Goal: Task Accomplishment & Management: Use online tool/utility

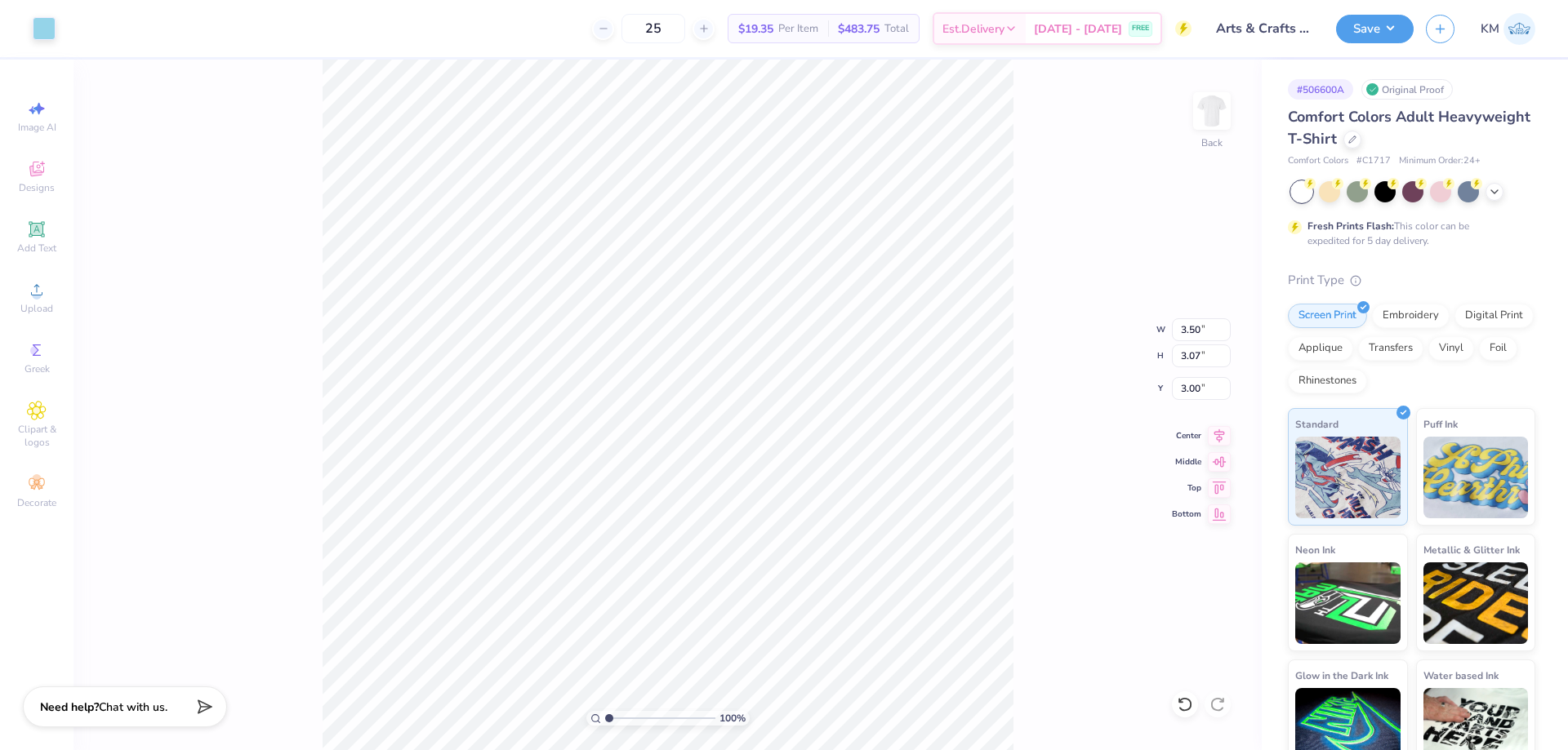
drag, startPoint x: 1075, startPoint y: 522, endPoint x: 1061, endPoint y: 517, distance: 14.9
click at [1075, 522] on div "100 % Back W 3.50 3.50 " H 3.07 3.07 " Y 3.00 3.00 " Center Middle Top Bottom" at bounding box center [668, 404] width 1189 height 690
click at [1016, 533] on div "100 % Back W 3.50 3.50 " H 3.07 3.07 " Y 3.00 3.00 " Center Middle Top Bottom" at bounding box center [668, 404] width 1189 height 690
click at [1359, 39] on button "Save" at bounding box center [1375, 26] width 78 height 28
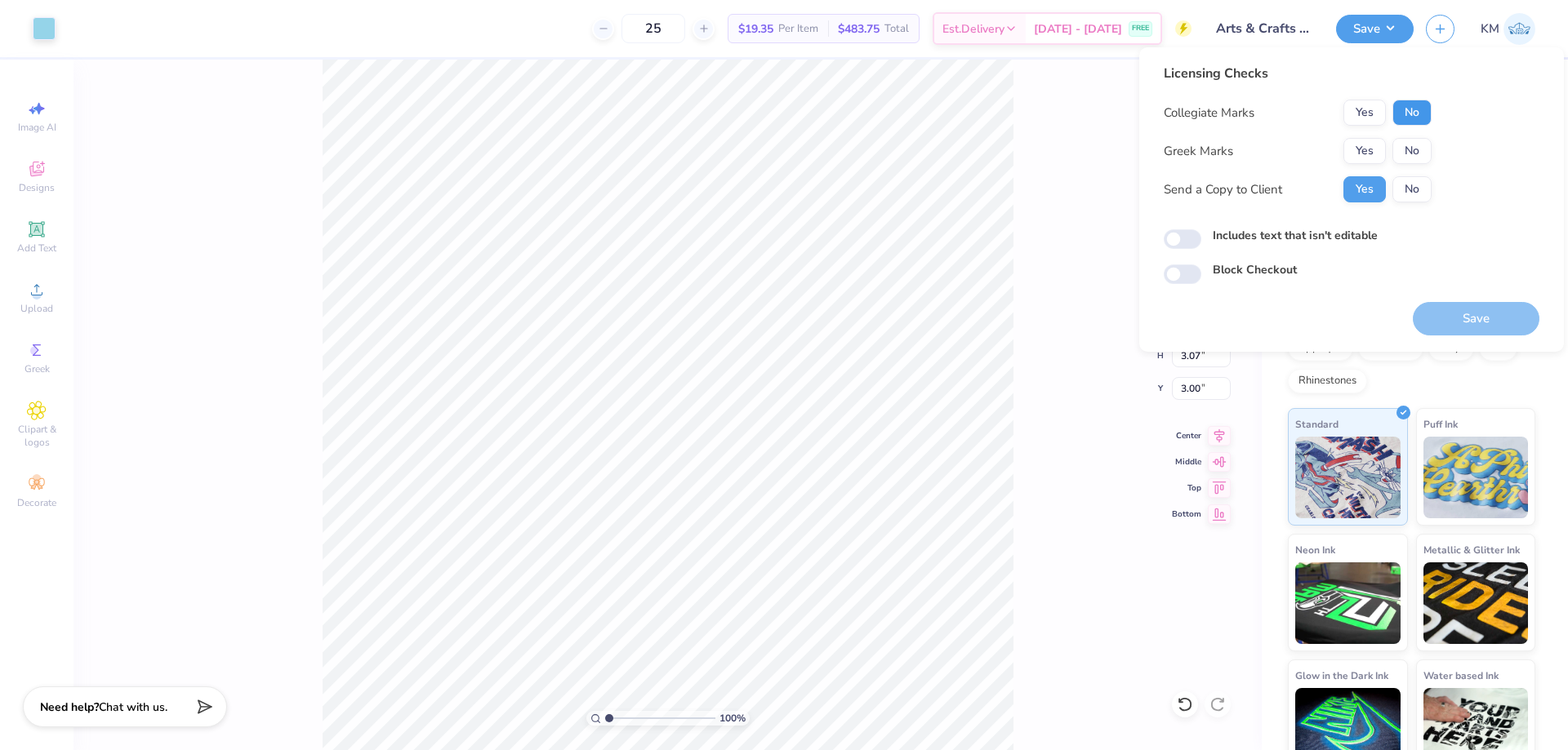
click at [1420, 114] on button "No" at bounding box center [1412, 112] width 39 height 26
click at [1419, 147] on button "No" at bounding box center [1412, 151] width 39 height 26
click at [1446, 298] on div "Save" at bounding box center [1476, 310] width 127 height 51
click at [1445, 309] on button "Save" at bounding box center [1476, 318] width 127 height 33
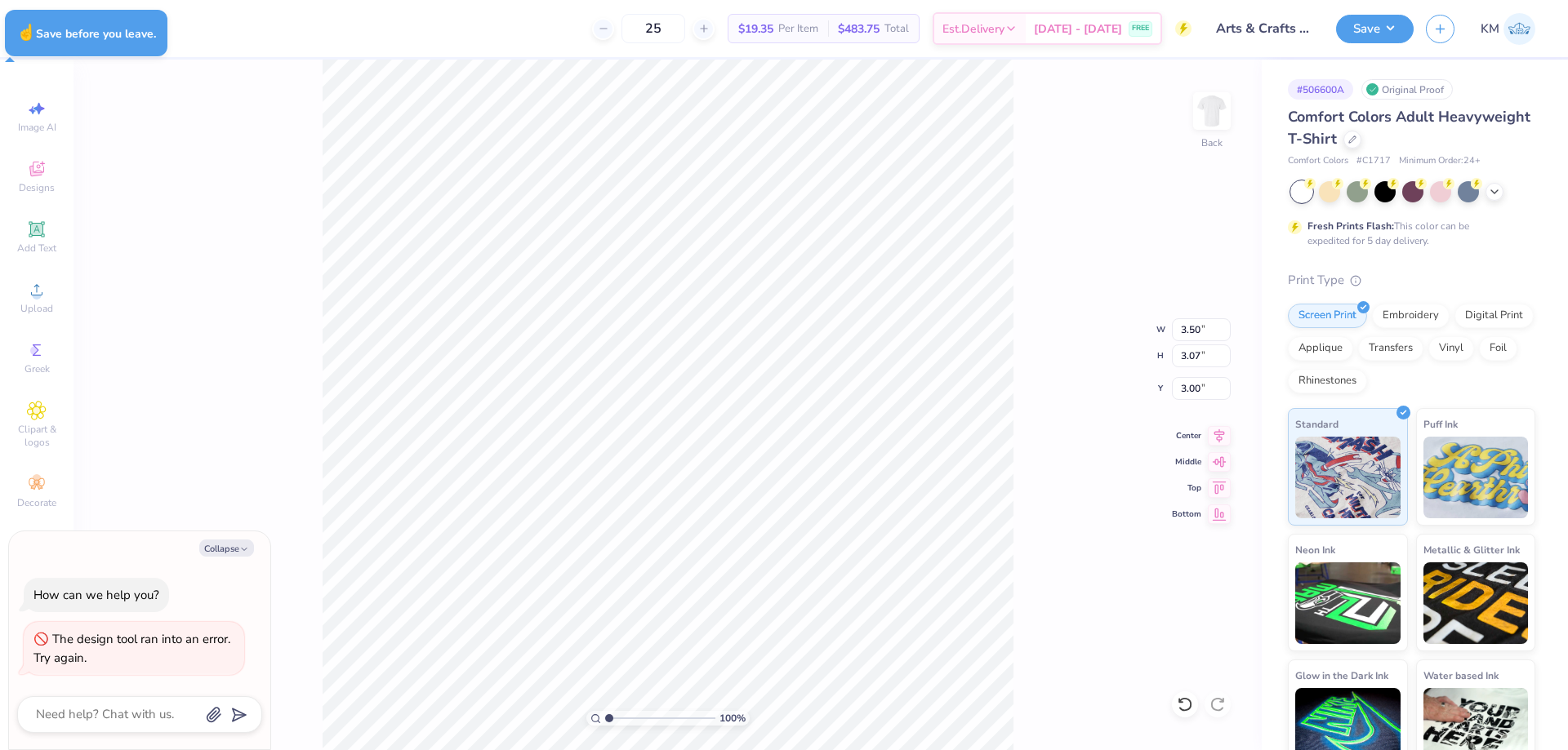
type textarea "x"
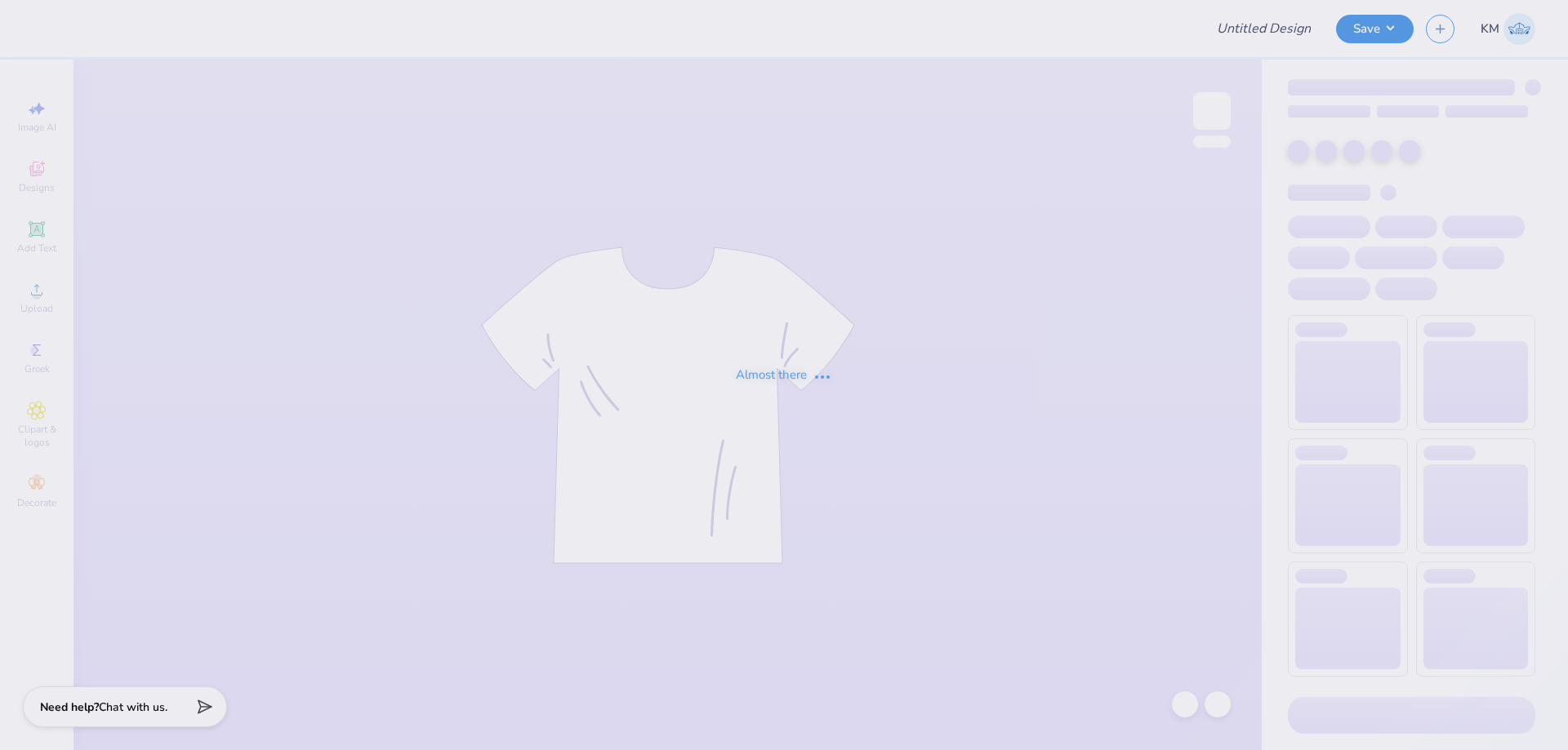
type input "Arts & Crafts Club Merch"
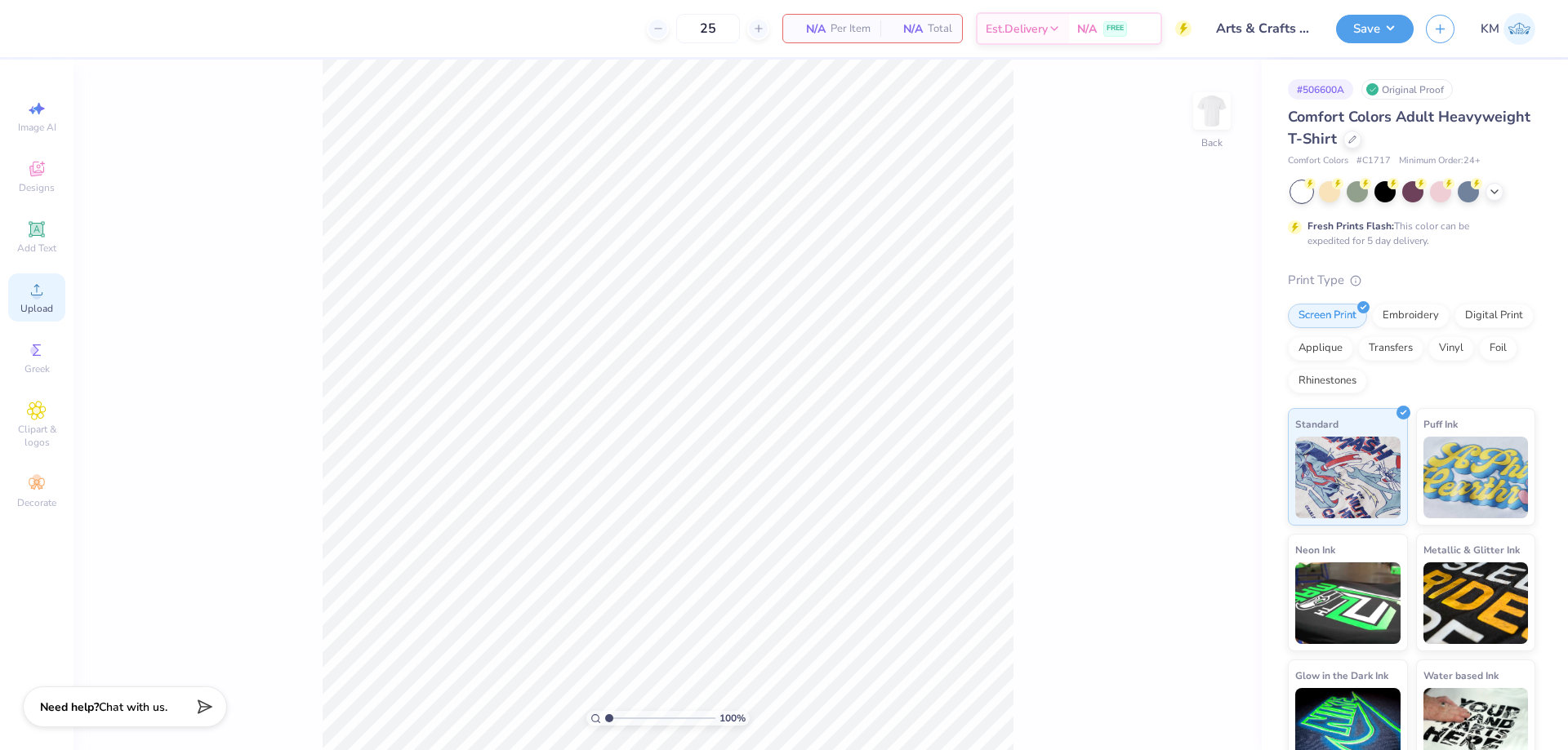
click at [43, 288] on icon at bounding box center [37, 289] width 20 height 20
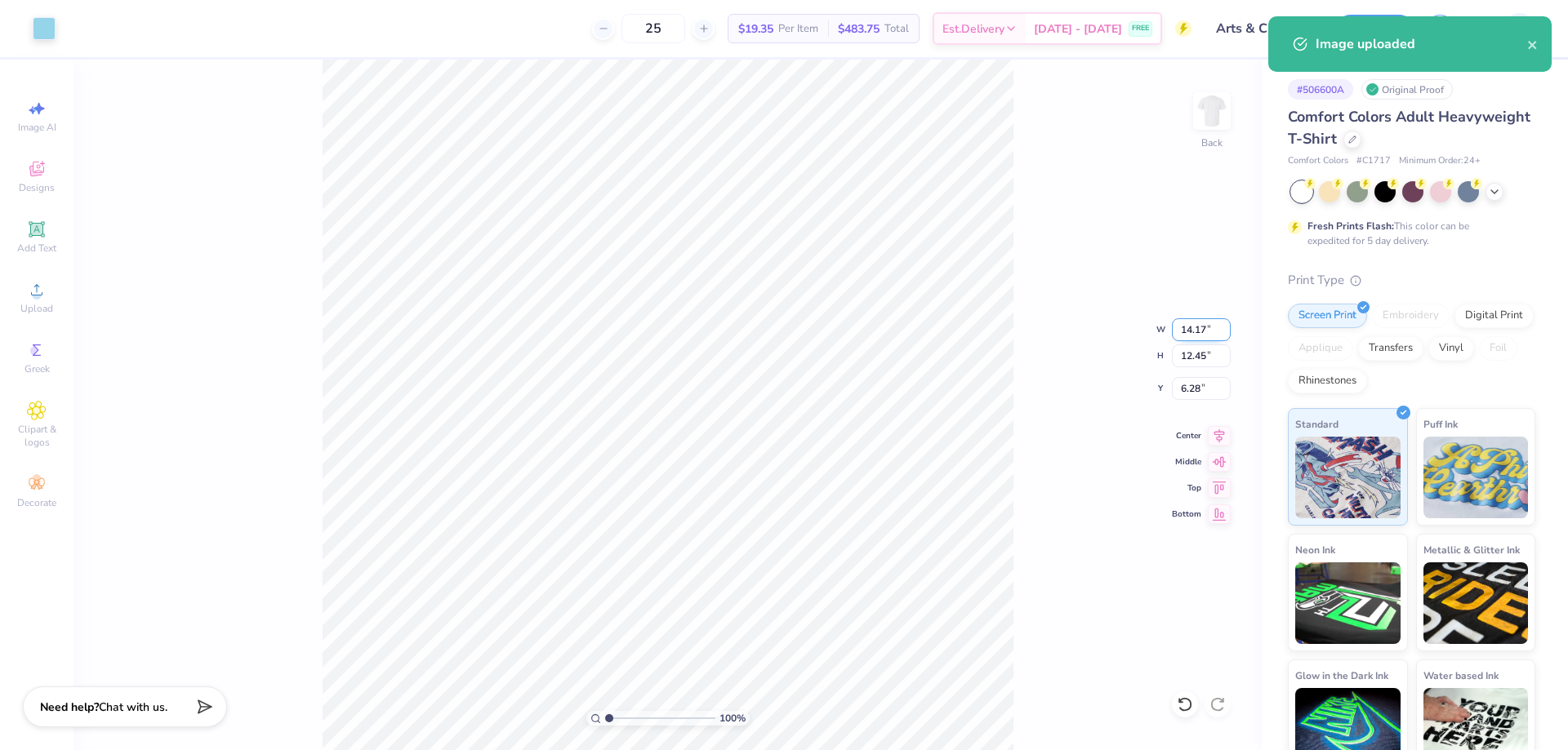
click at [1201, 323] on input "14.17" at bounding box center [1201, 330] width 59 height 23
type input "1"
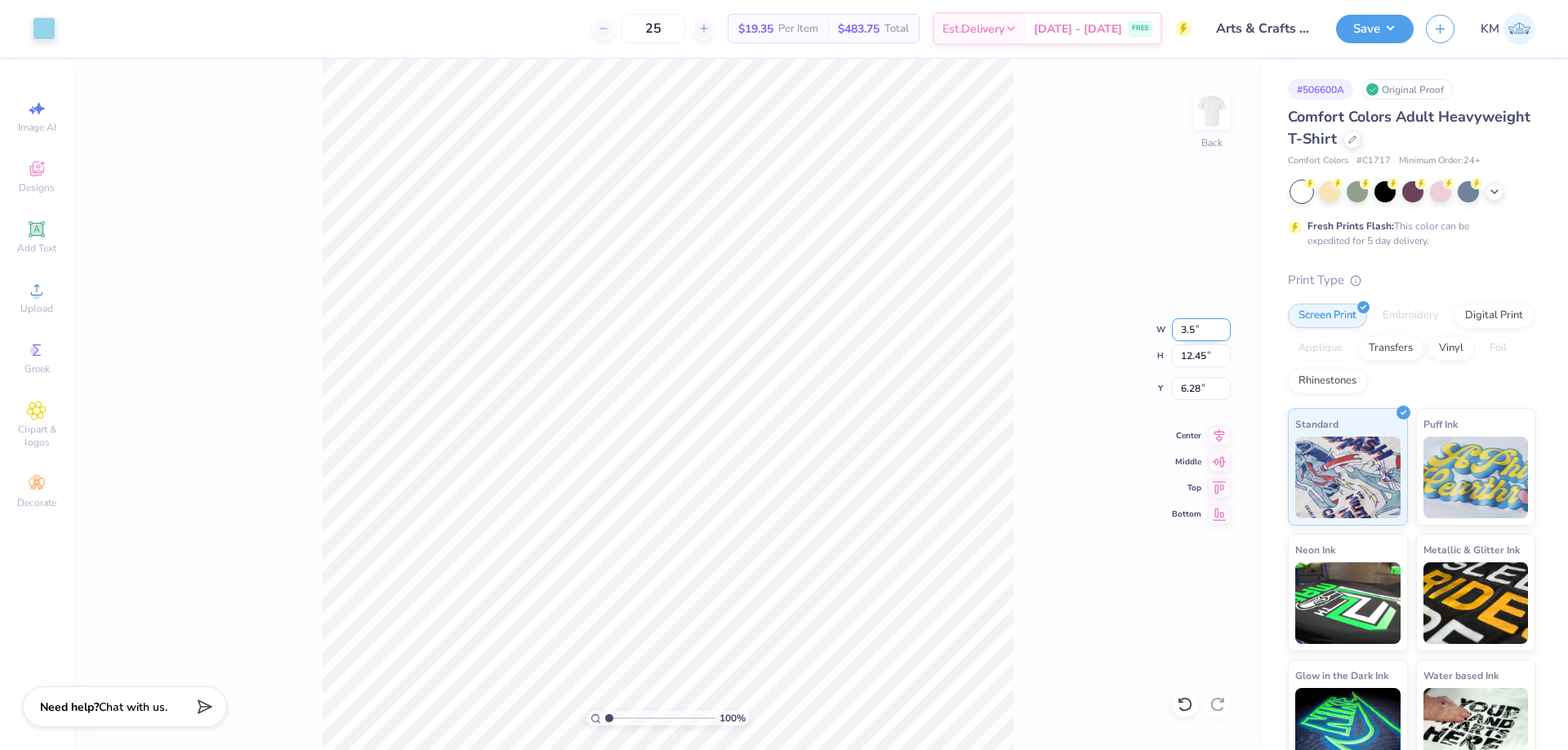
type input "3.50"
type input "3.07"
click at [1190, 391] on input "10.96" at bounding box center [1201, 388] width 59 height 23
type input "6"
type input "3.00"
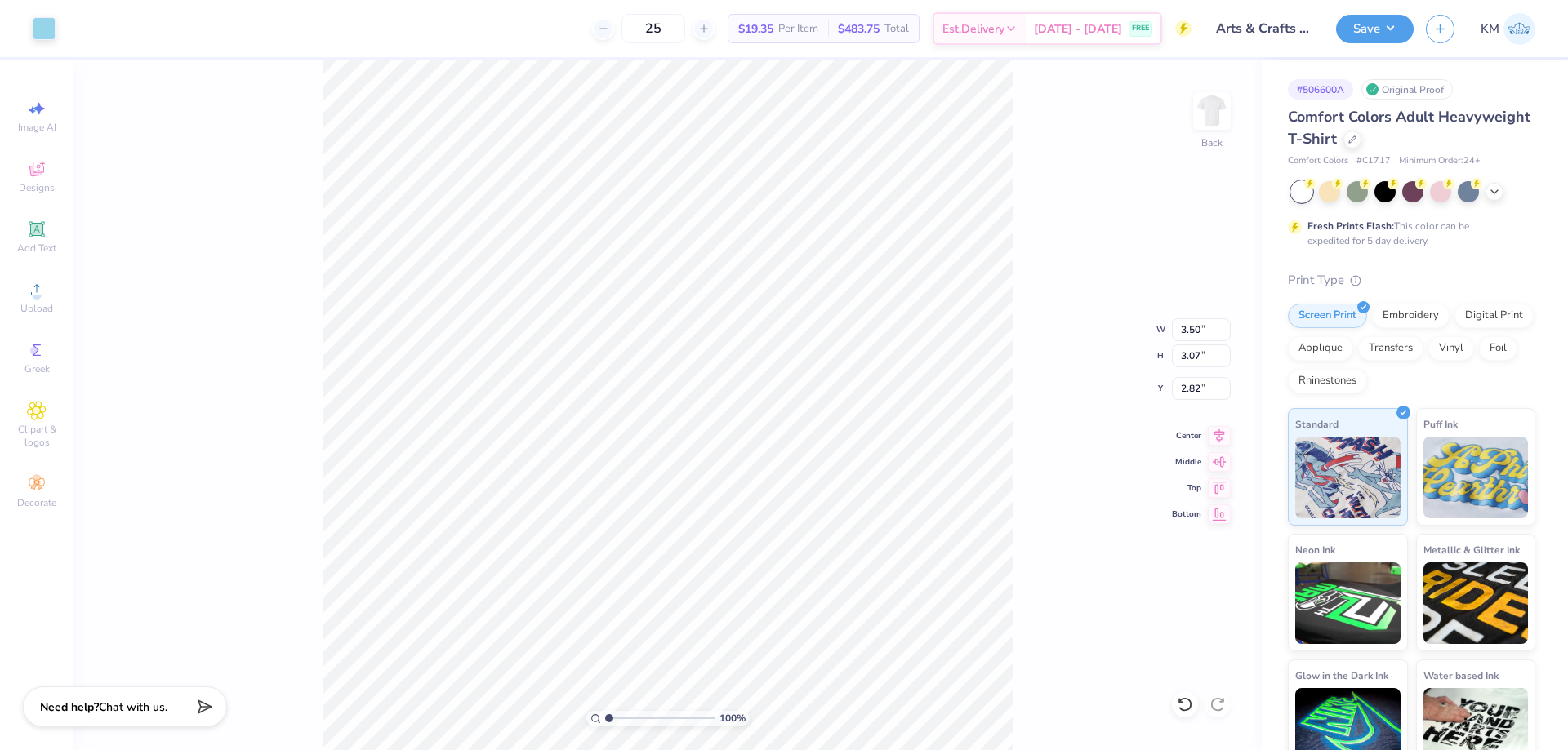
type input "3.00"
click at [1380, 27] on button "Save" at bounding box center [1375, 26] width 78 height 28
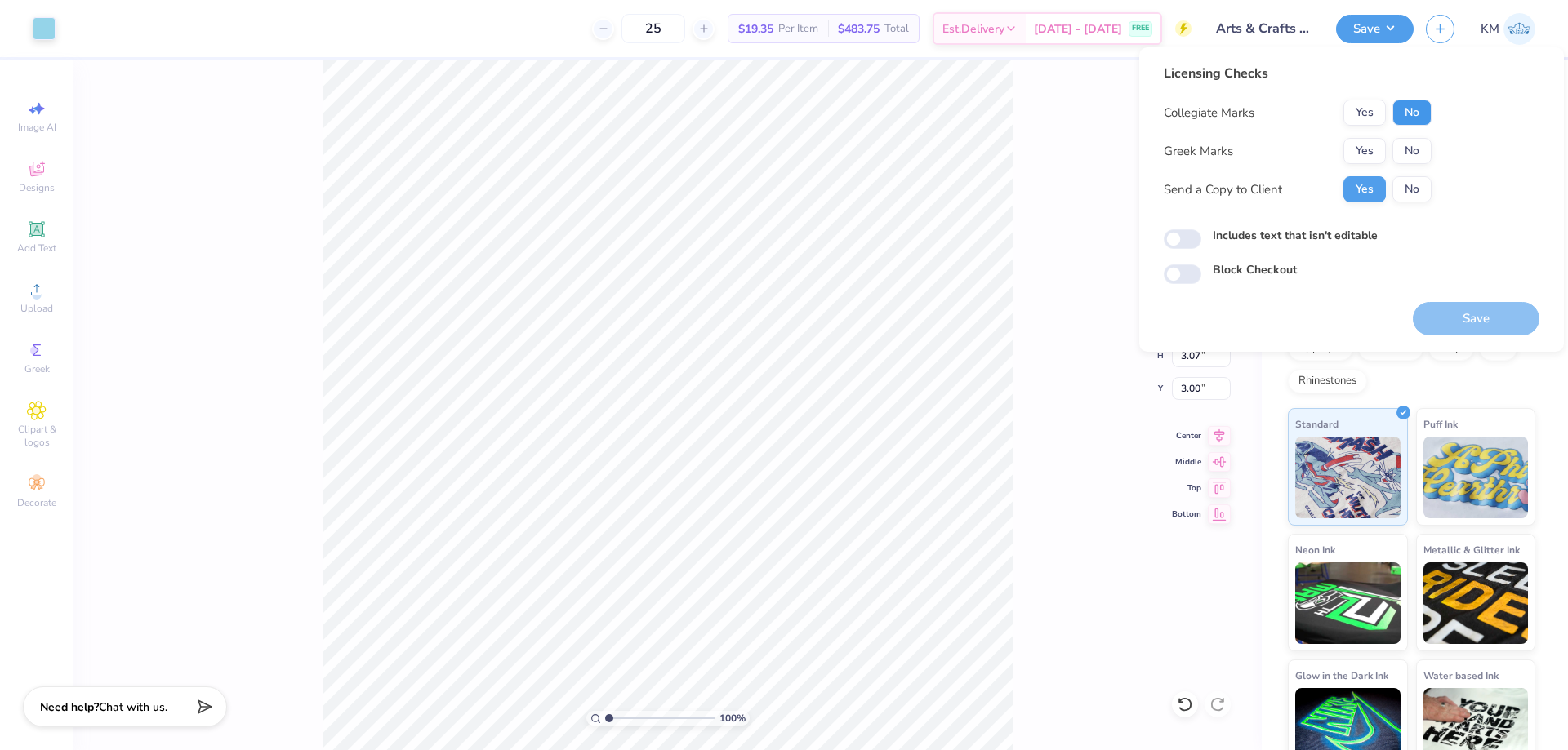
click at [1407, 112] on button "No" at bounding box center [1412, 112] width 39 height 26
click at [1412, 144] on button "No" at bounding box center [1412, 151] width 39 height 26
click at [1449, 315] on button "Save" at bounding box center [1476, 318] width 127 height 33
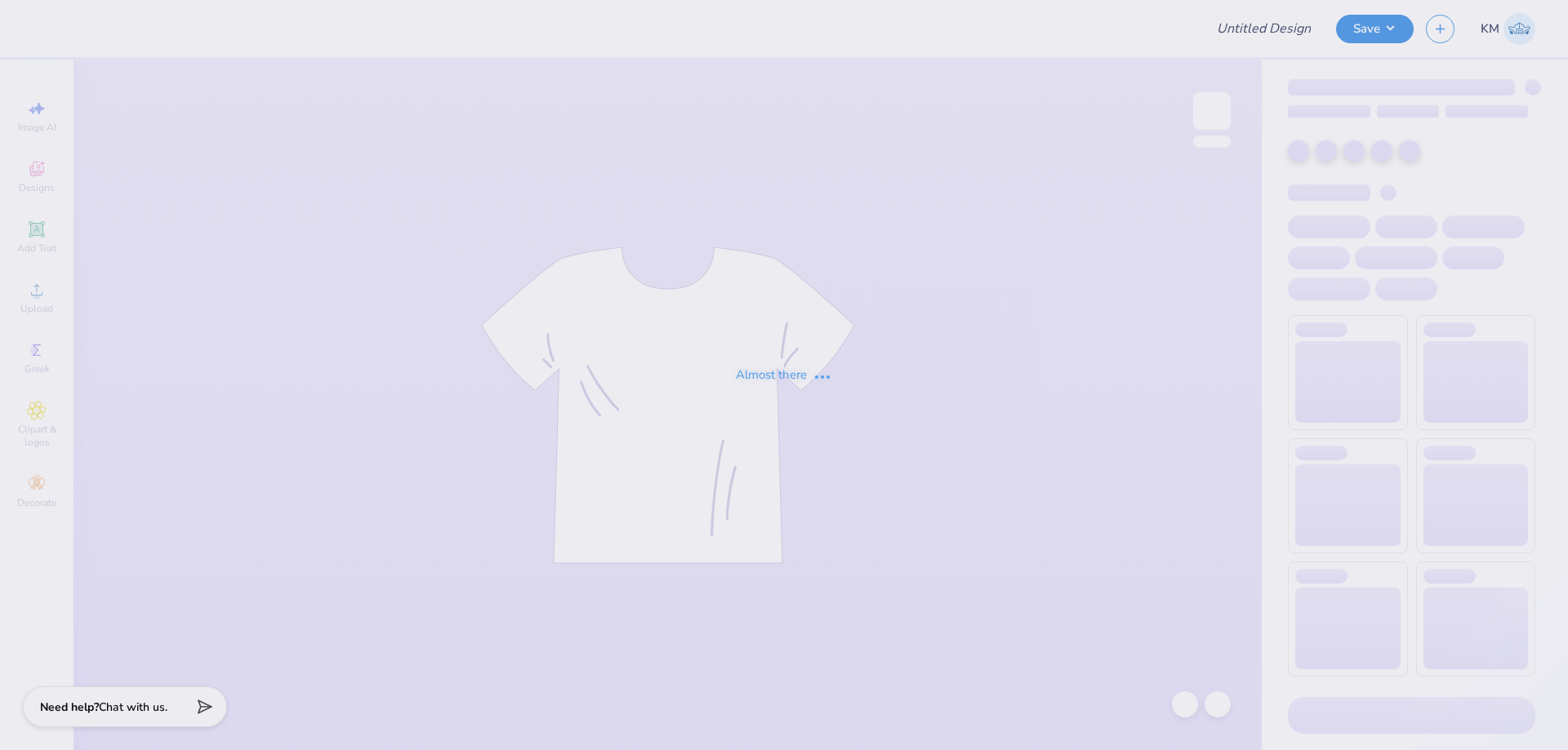
type input "[GEOGRAPHIC_DATA][US_STATE] : [PERSON_NAME] [PERSON_NAME]"
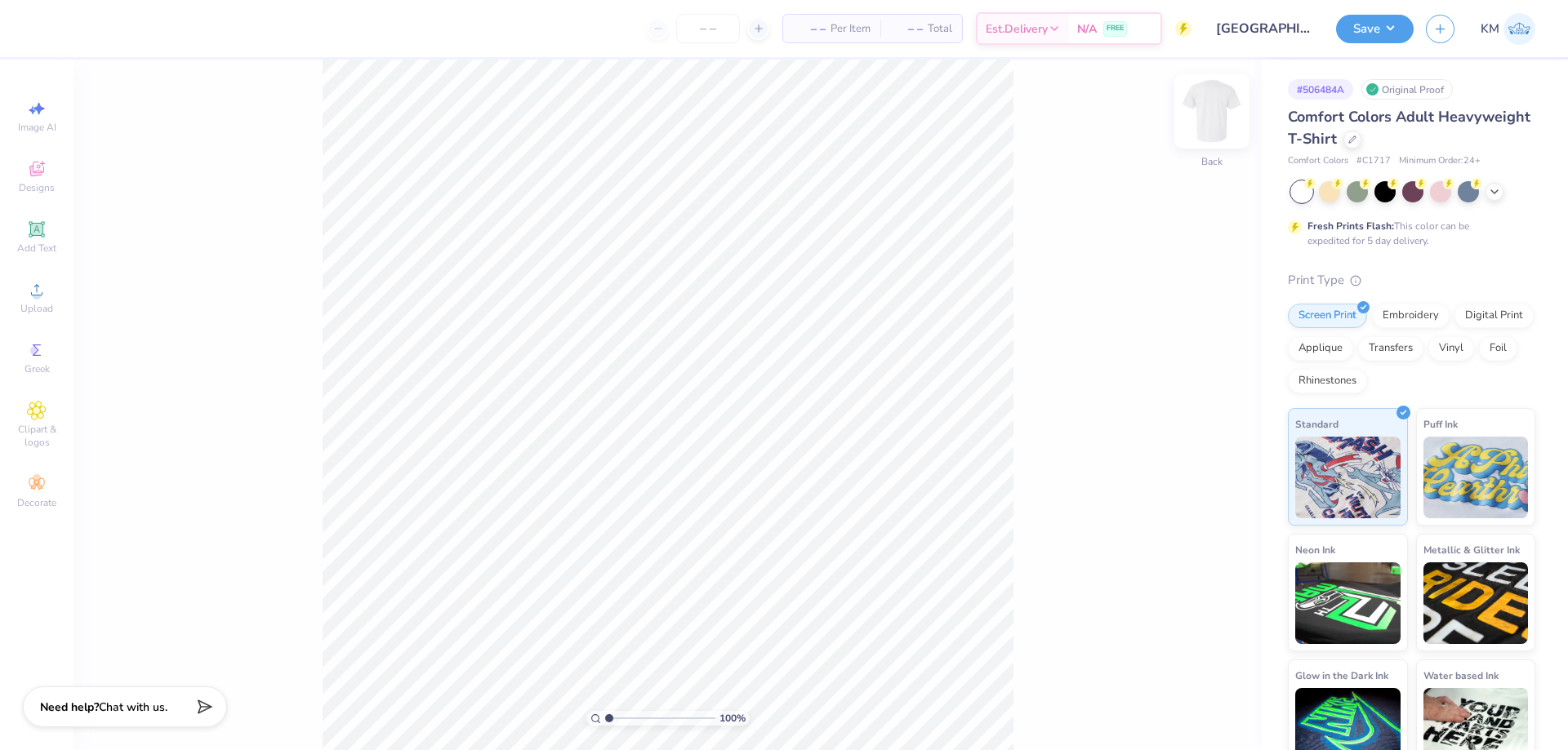
click at [1201, 108] on img at bounding box center [1212, 111] width 65 height 65
click at [54, 305] on div "Upload" at bounding box center [37, 298] width 57 height 48
click at [54, 307] on div "Upload" at bounding box center [37, 298] width 57 height 48
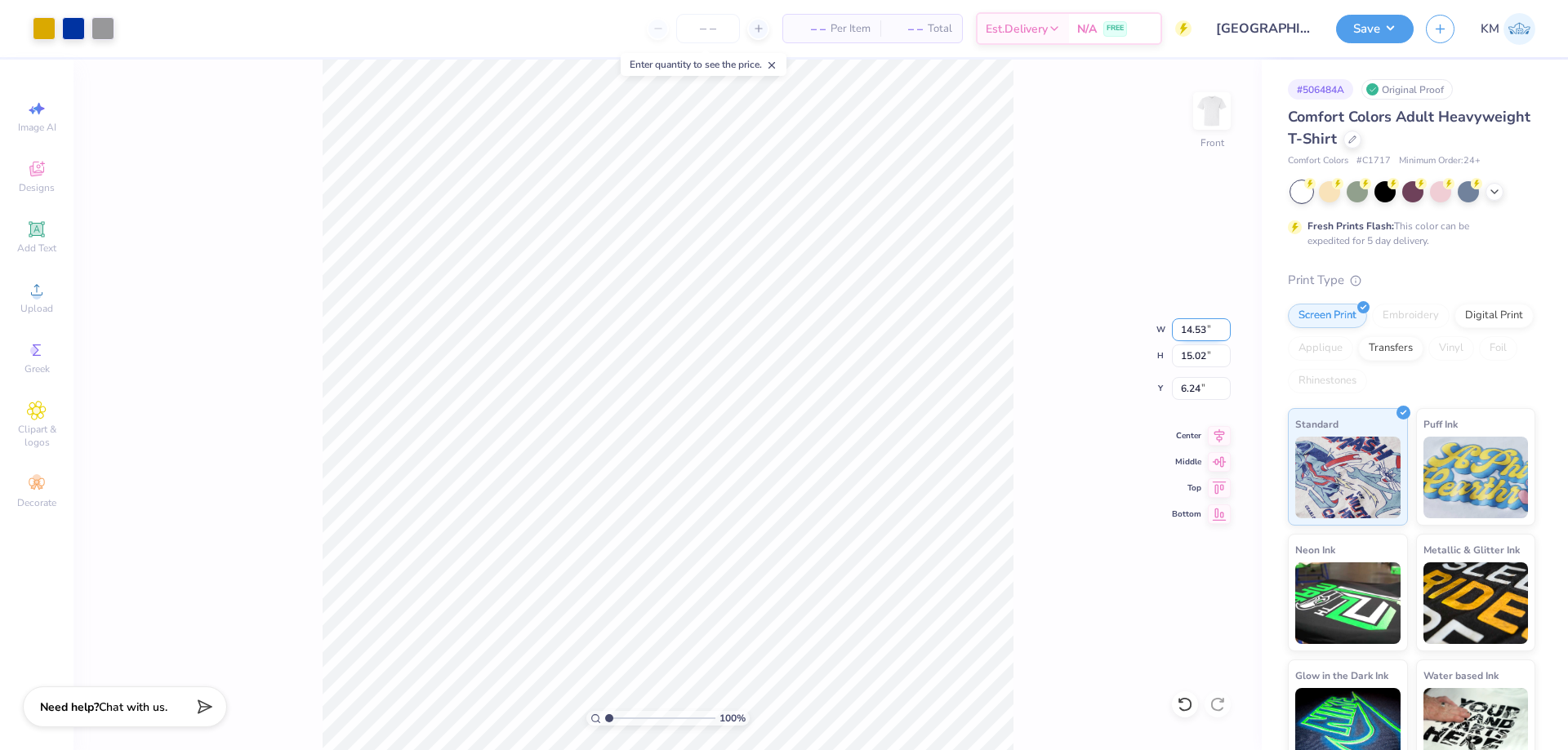
click at [1189, 336] on input "14.53" at bounding box center [1201, 330] width 59 height 23
type input "3"
type input "11.00"
type input "11.37"
type input "8.06"
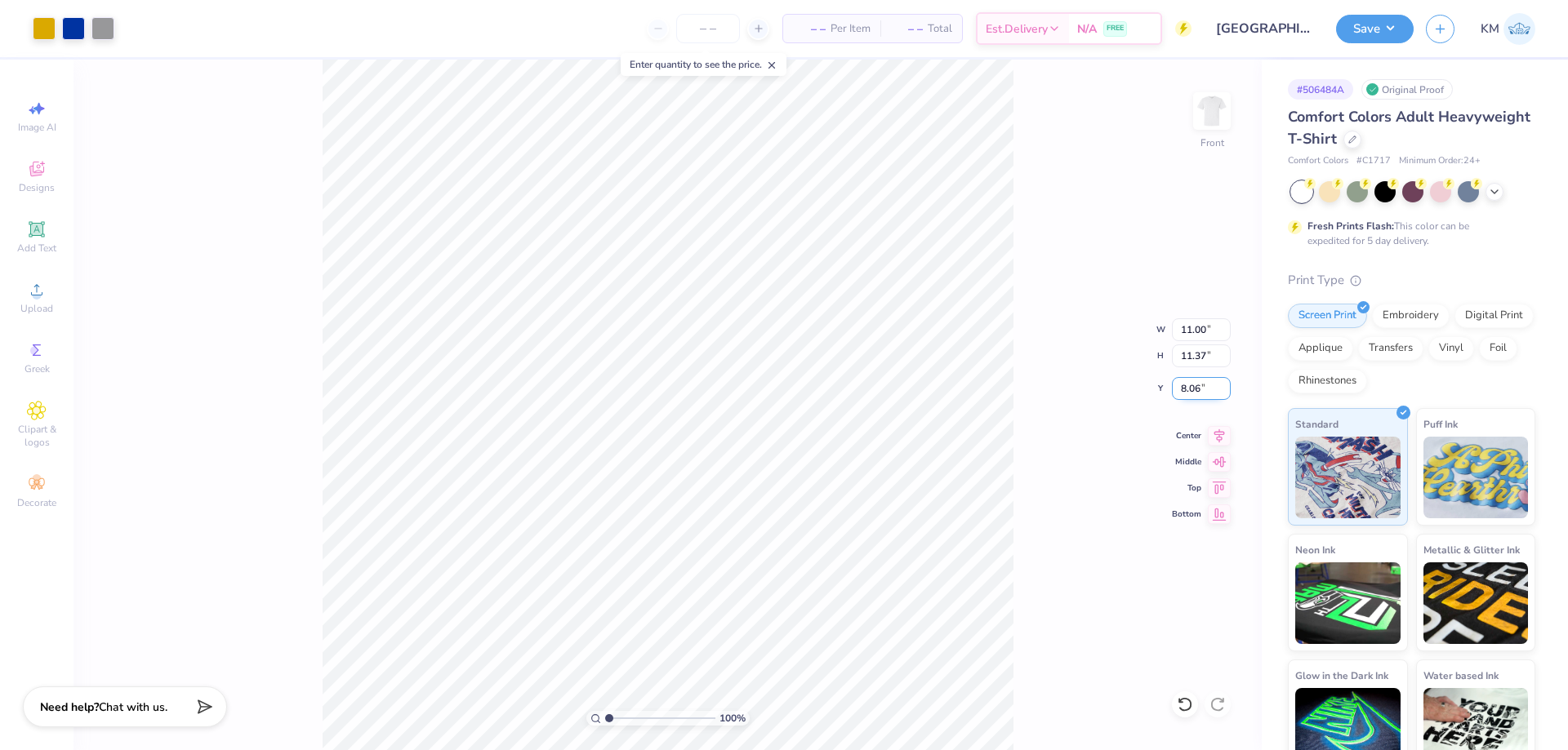
click at [1189, 382] on input "8.06" at bounding box center [1201, 388] width 59 height 23
click at [1198, 388] on input "8.06" at bounding box center [1201, 388] width 59 height 23
drag, startPoint x: 1199, startPoint y: 388, endPoint x: 1179, endPoint y: 390, distance: 20.1
click at [1179, 390] on input "8.06" at bounding box center [1201, 388] width 59 height 23
click at [1196, 390] on input "8.06" at bounding box center [1201, 388] width 59 height 23
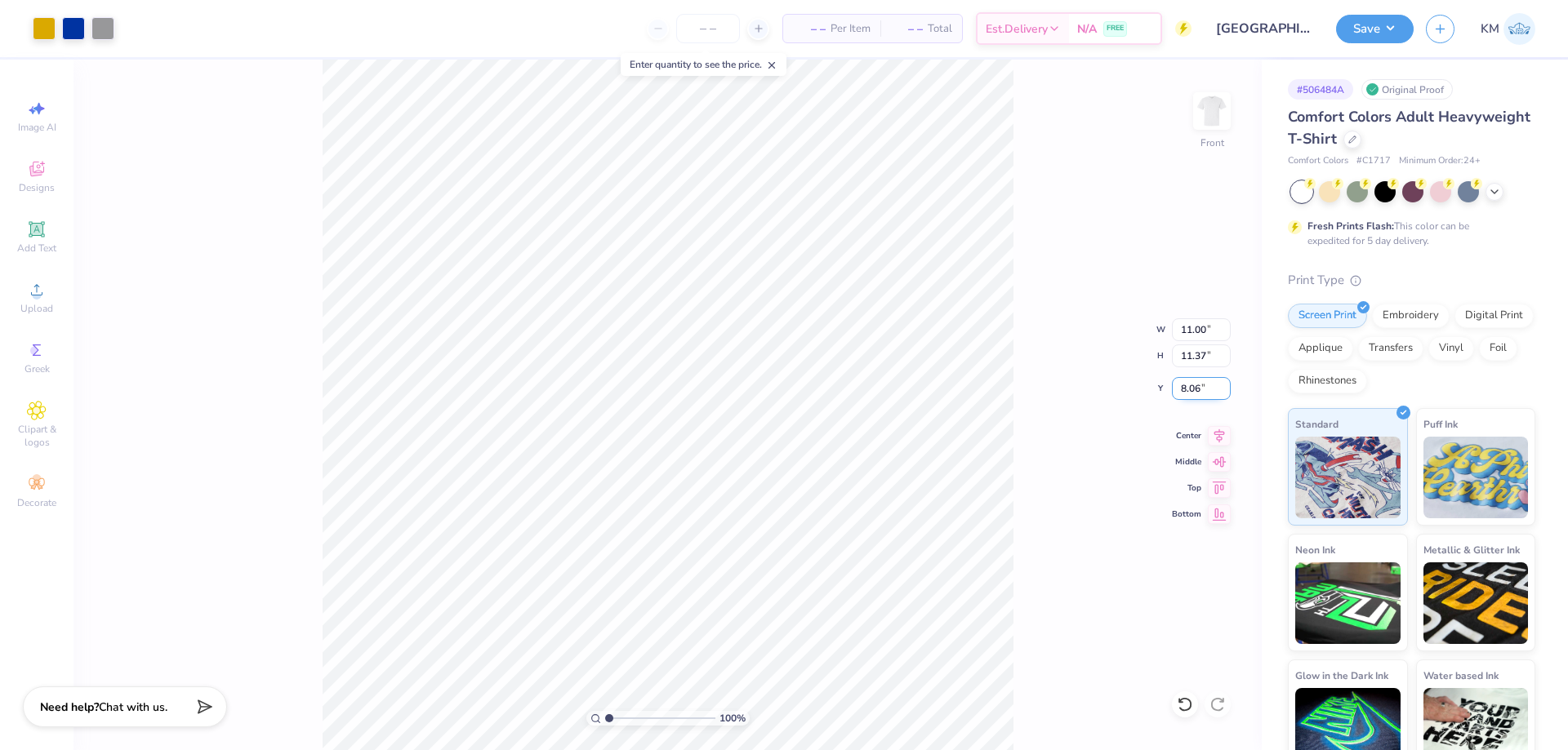
drag, startPoint x: 1200, startPoint y: 390, endPoint x: 1175, endPoint y: 390, distance: 25.0
click at [1175, 390] on input "8.06" at bounding box center [1201, 388] width 59 height 23
type input "3.00"
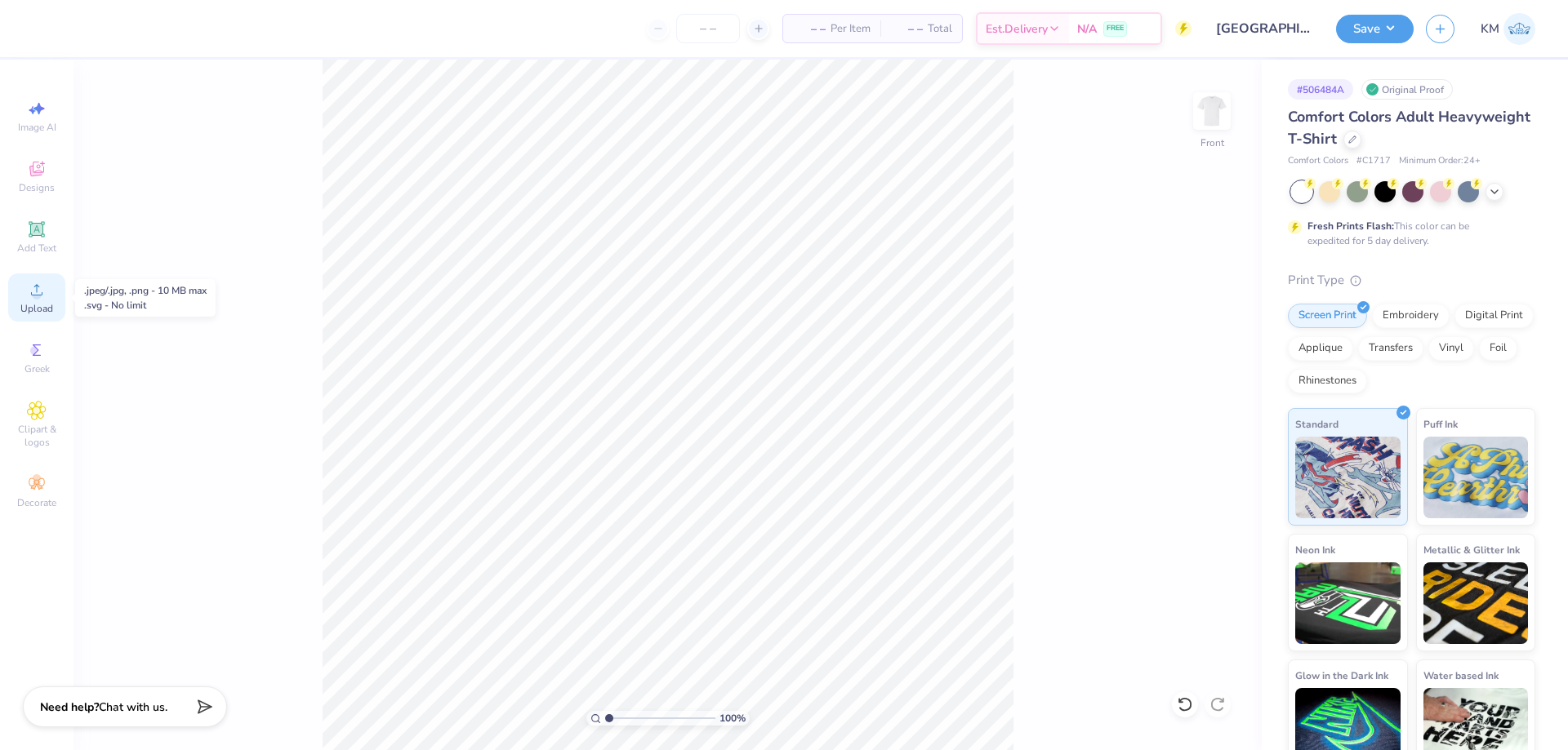
click at [37, 306] on span "Upload" at bounding box center [37, 309] width 33 height 13
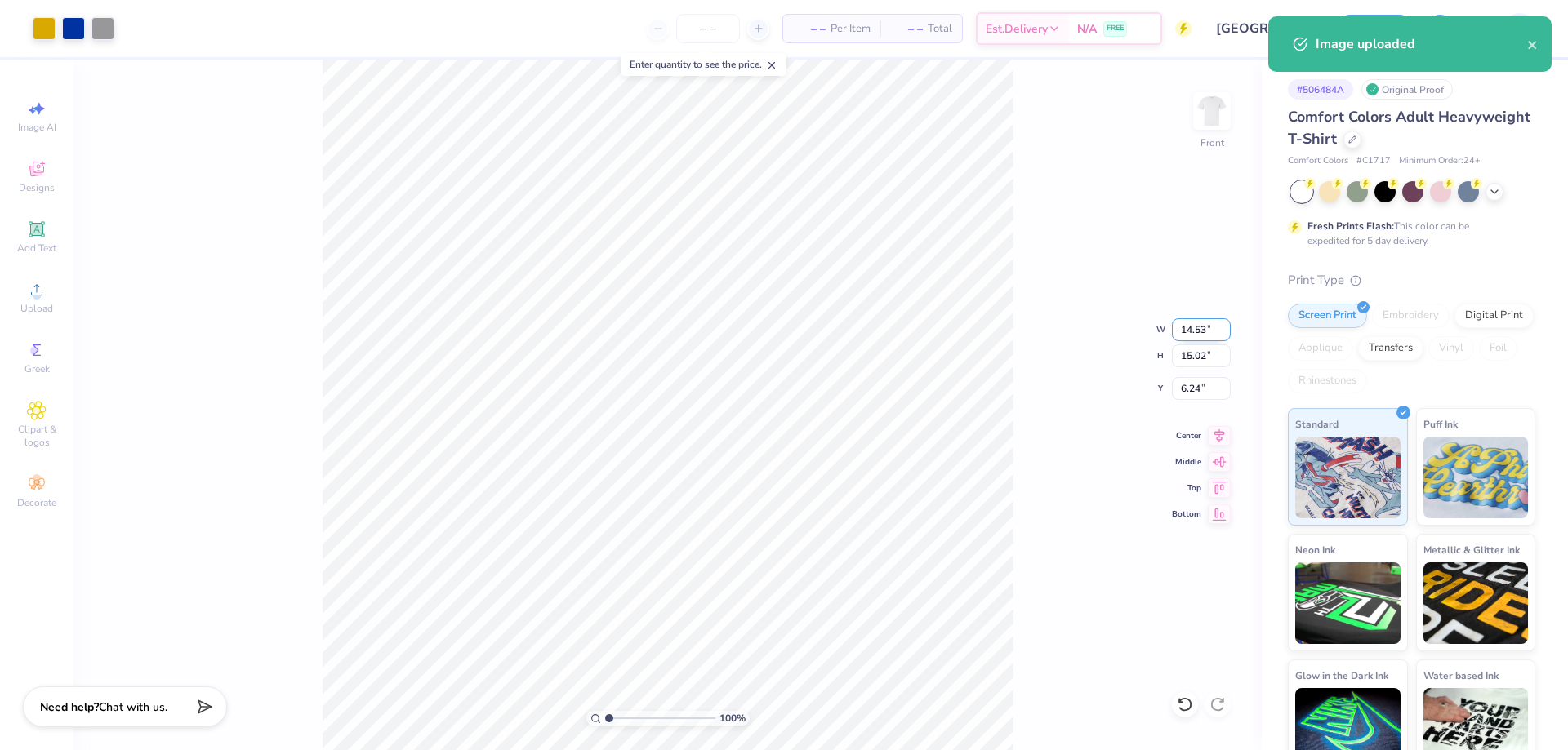
click at [1187, 328] on input "14.53" at bounding box center [1201, 330] width 59 height 23
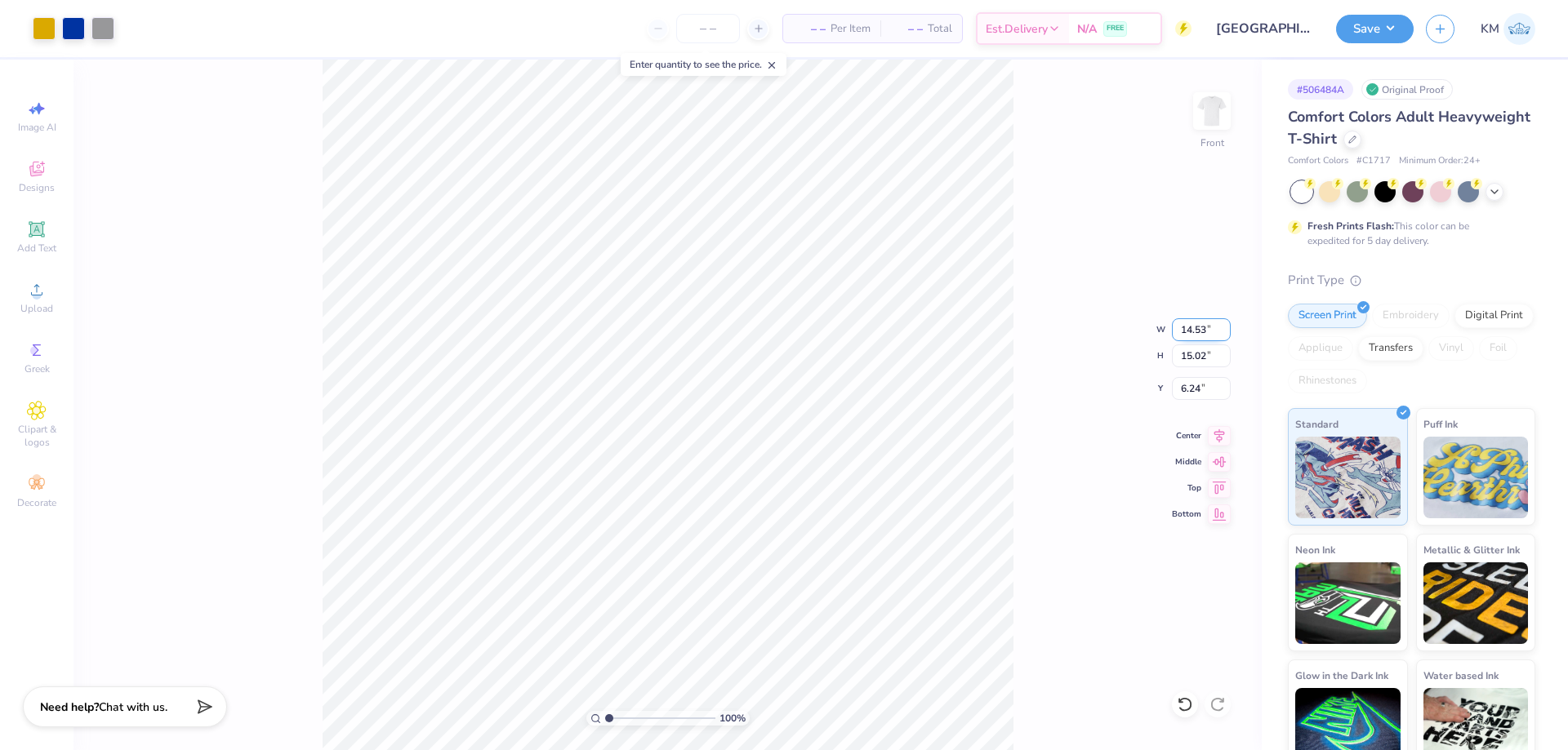
click at [1190, 326] on input "14.53" at bounding box center [1201, 330] width 59 height 23
type input "6.82"
click at [1190, 326] on input "14.53" at bounding box center [1201, 330] width 59 height 23
type input "1"
click at [1189, 327] on input "10" at bounding box center [1201, 330] width 59 height 23
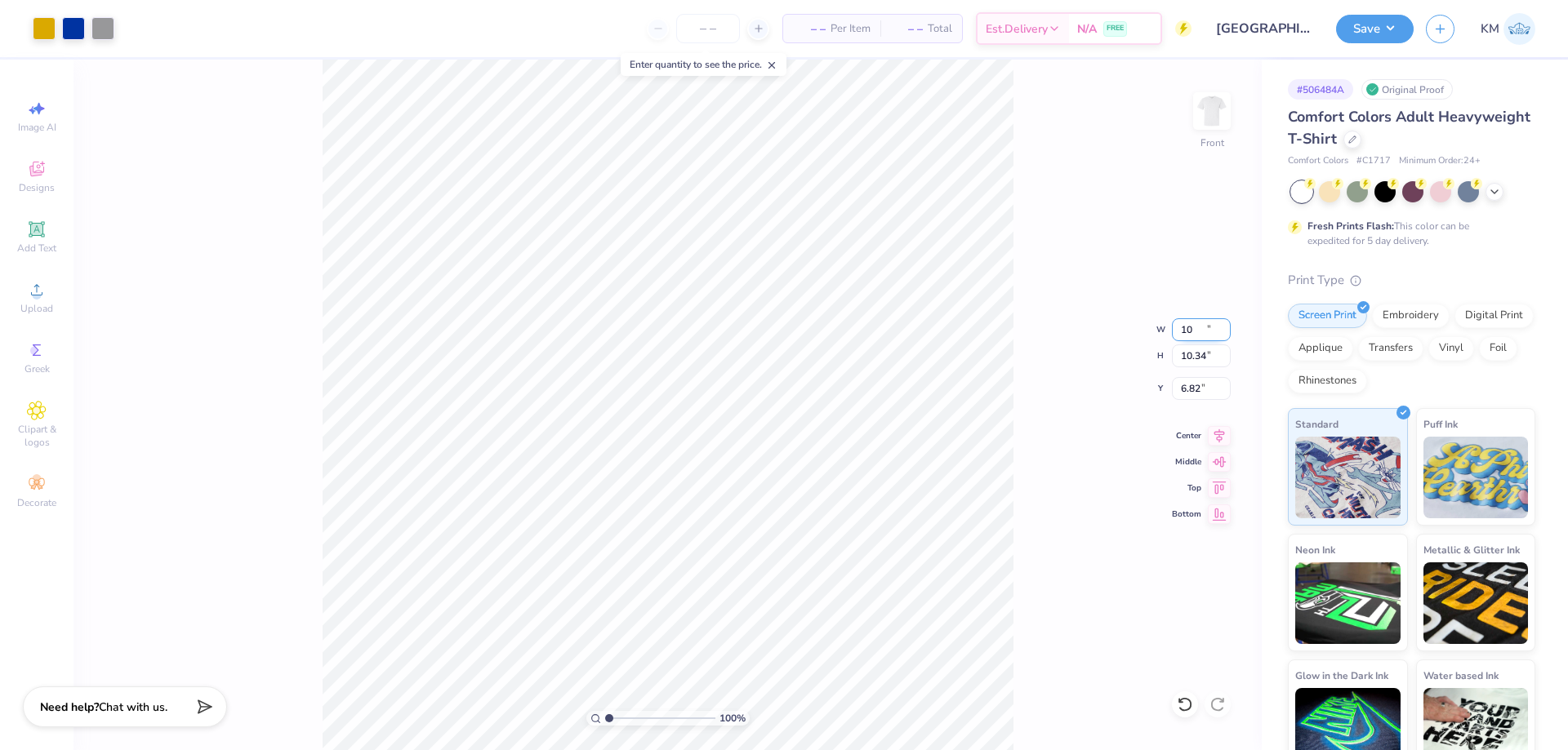
type input "10.00"
type input "10.34"
type input "9.17"
click at [1190, 326] on input "10.00" at bounding box center [1201, 330] width 59 height 23
type input "11.00"
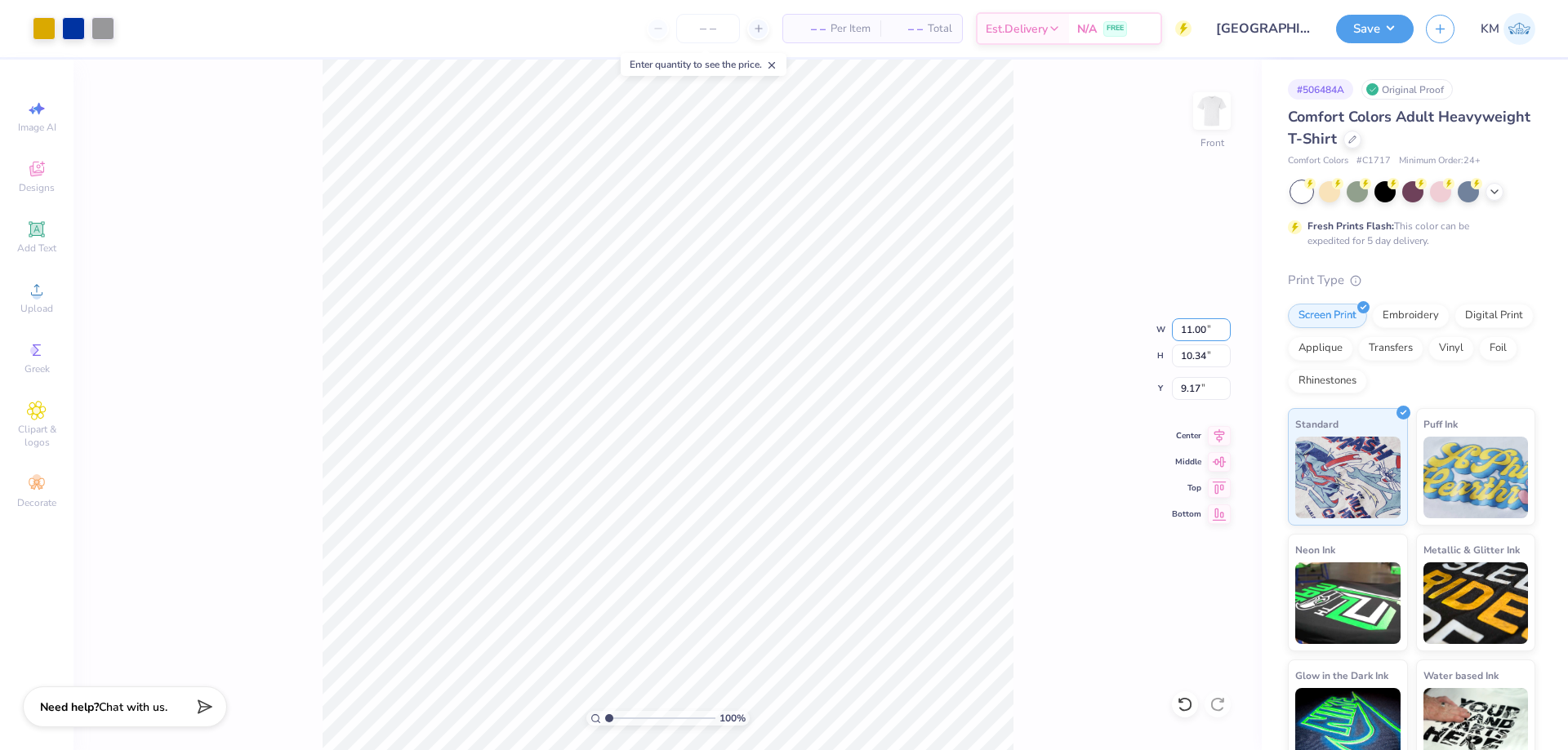
type input "11.37"
click at [1195, 381] on input "8.65" at bounding box center [1201, 388] width 59 height 23
type input "8"
type input "3.00"
click at [1210, 124] on img at bounding box center [1212, 111] width 65 height 65
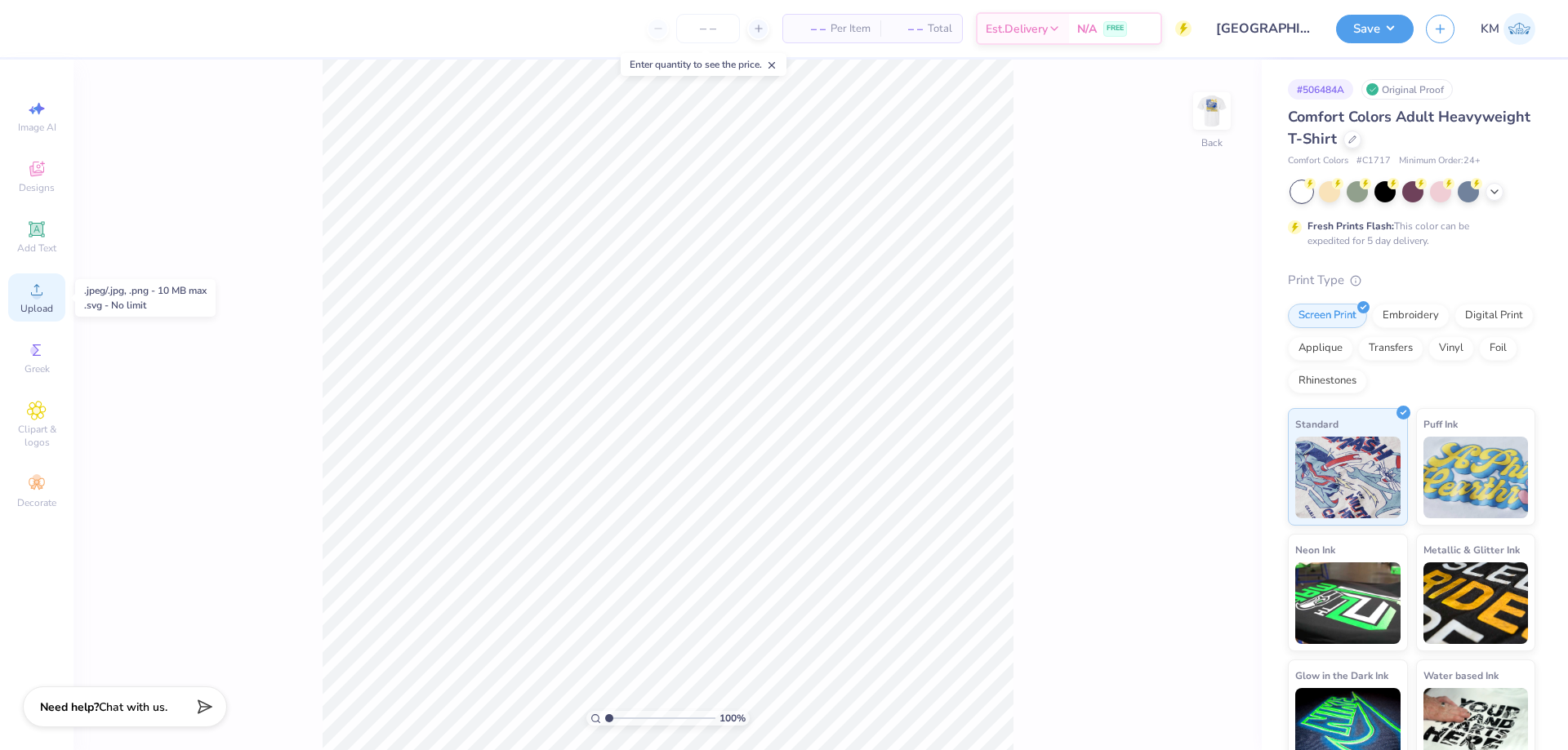
click at [41, 310] on span "Upload" at bounding box center [37, 309] width 33 height 13
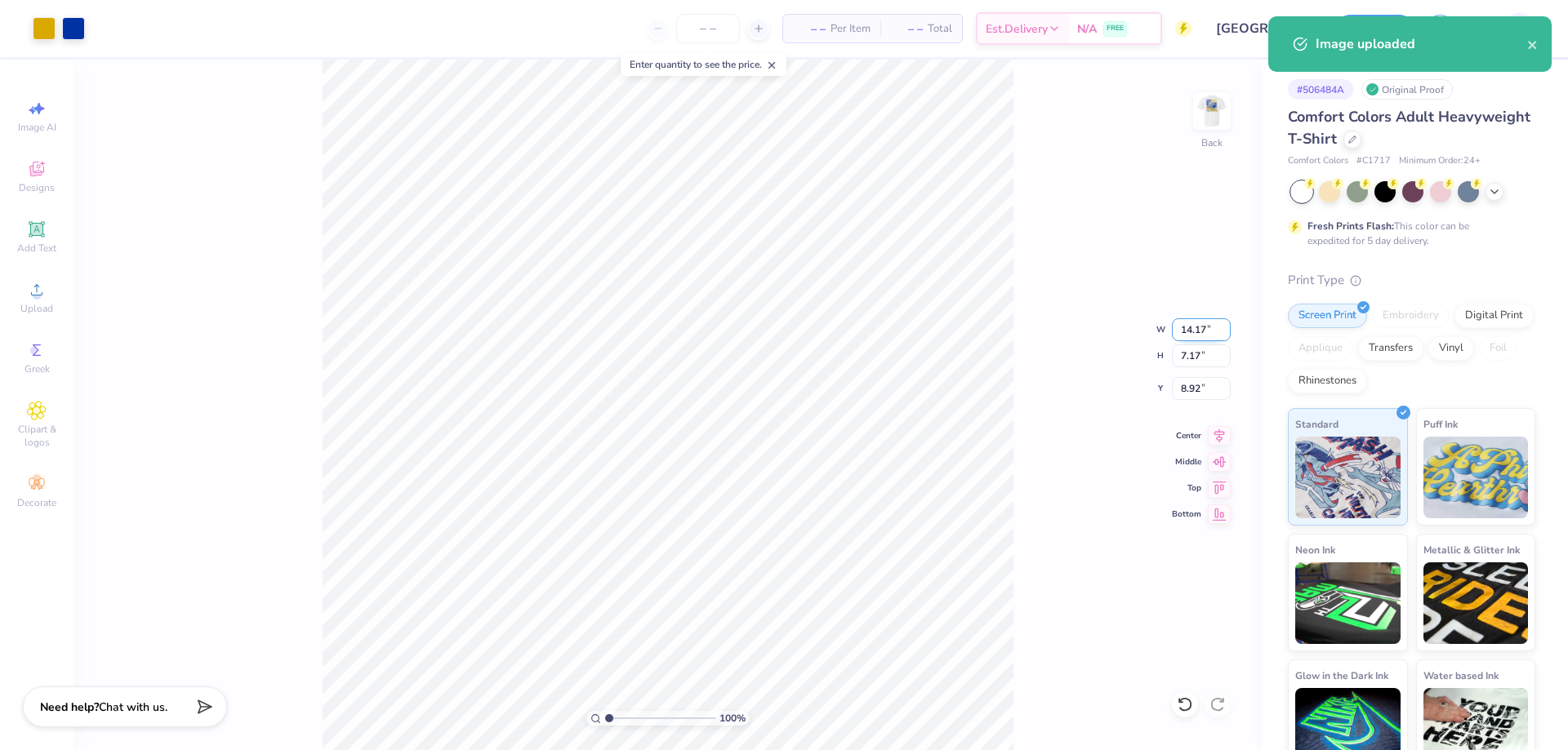
click at [1182, 333] on input "14.17" at bounding box center [1201, 330] width 59 height 23
type input "7"
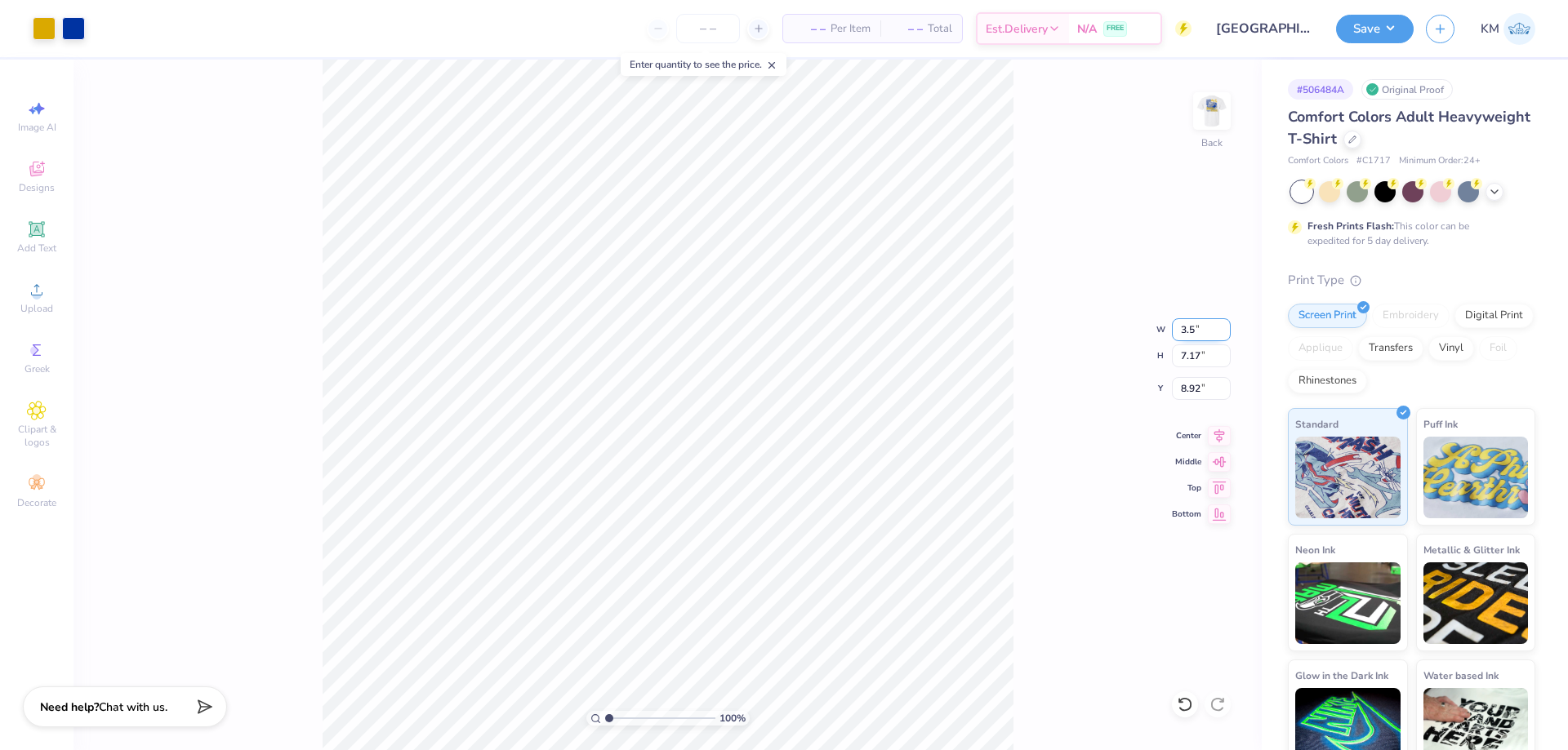
type input "3.50"
type input "1.77"
click at [1194, 391] on input "11.62" at bounding box center [1201, 388] width 59 height 23
type input "2"
type input "3.00"
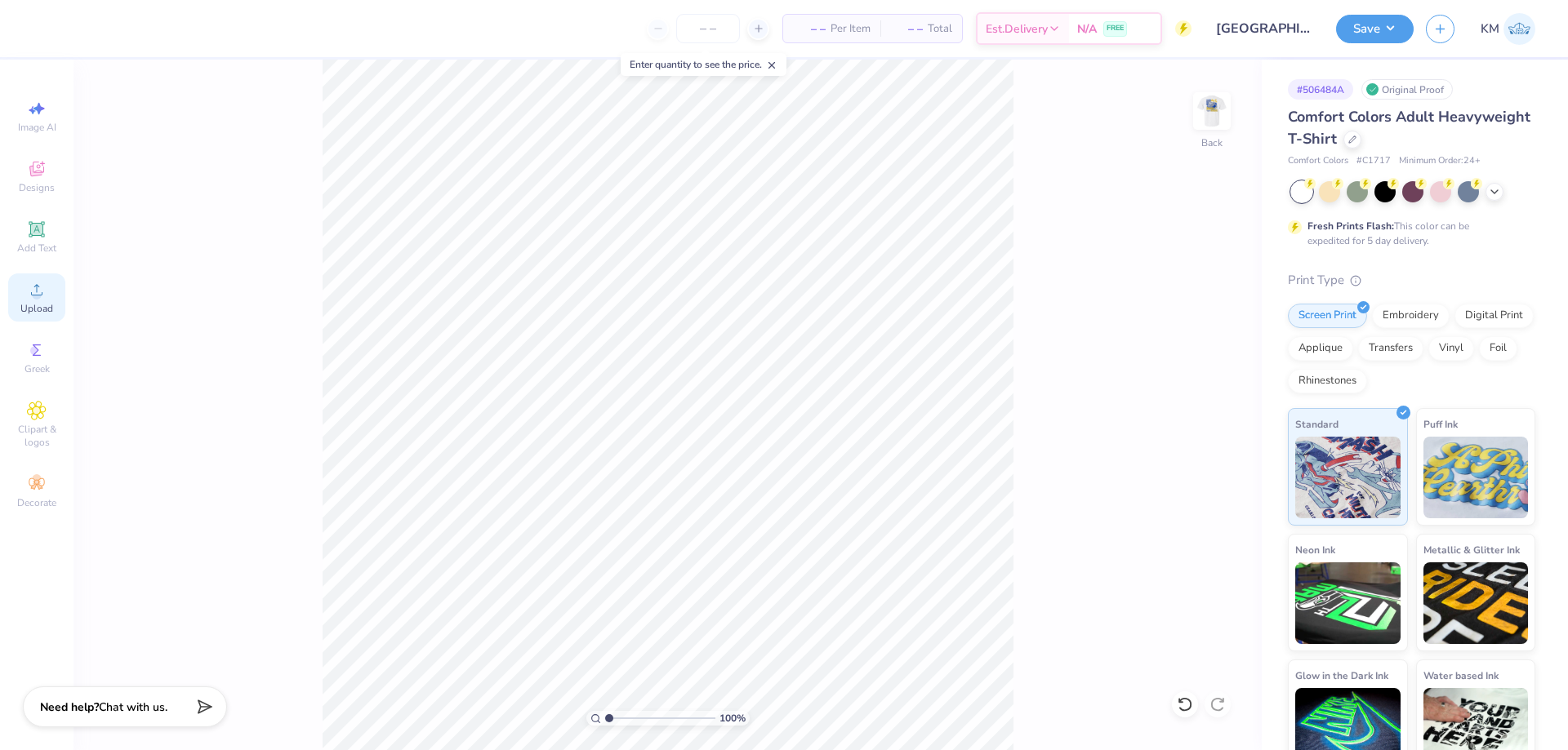
click at [30, 292] on icon at bounding box center [37, 289] width 20 height 20
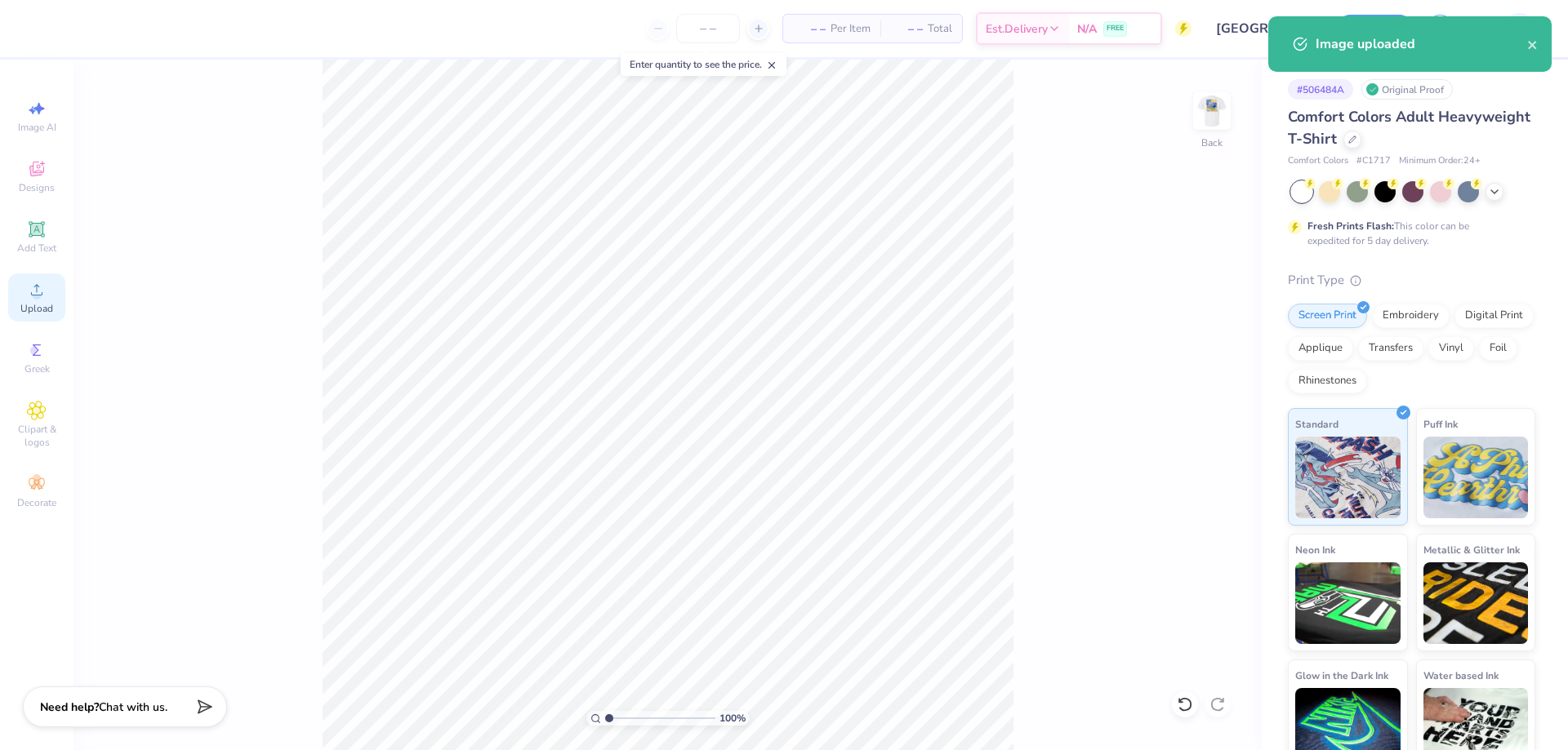
click at [47, 287] on div "Upload" at bounding box center [37, 298] width 57 height 48
click at [1186, 332] on input "14.17" at bounding box center [1201, 330] width 59 height 23
type input "7"
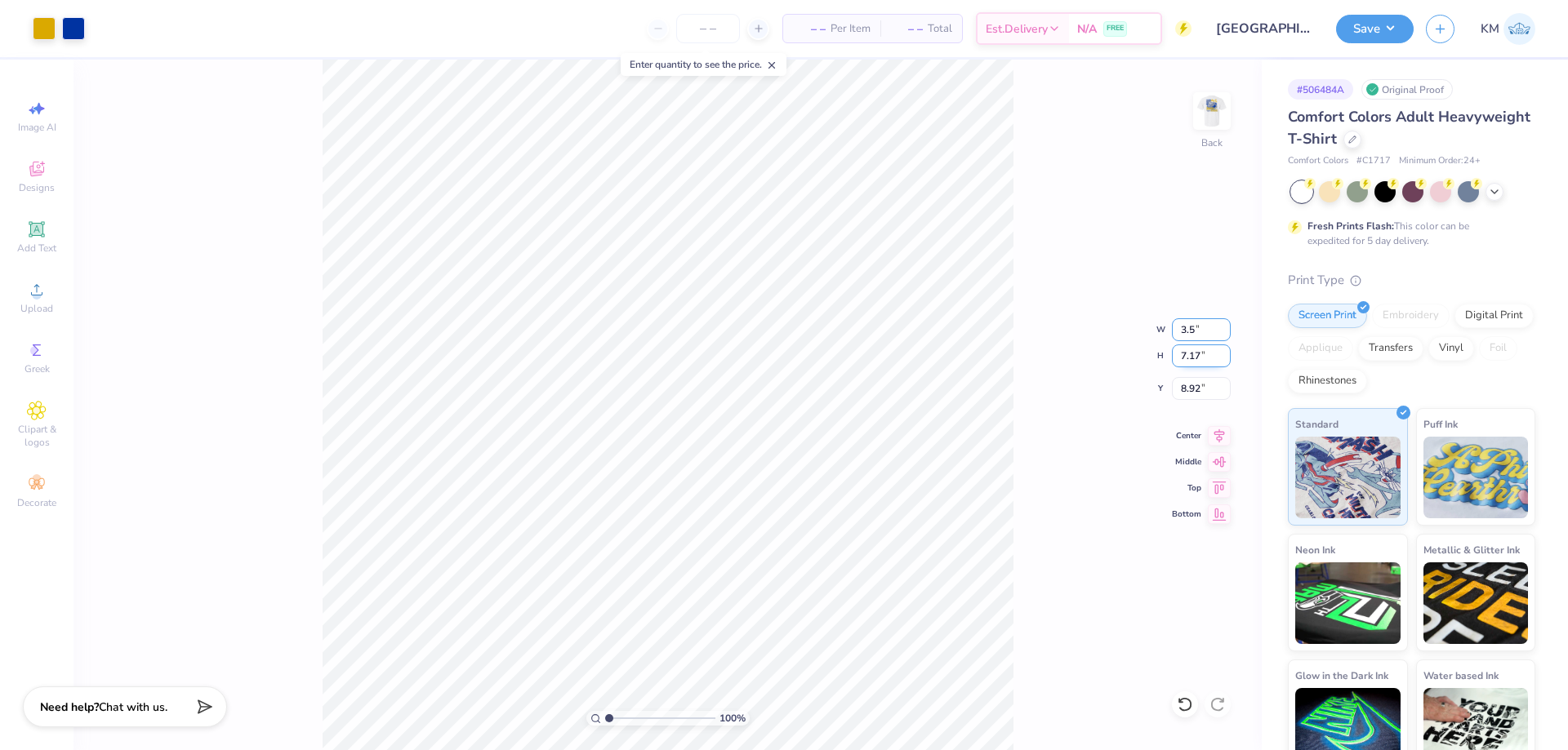
type input "3.50"
type input "1.77"
click at [1189, 385] on input "11.62" at bounding box center [1201, 388] width 59 height 23
type input "2"
type input "3.00"
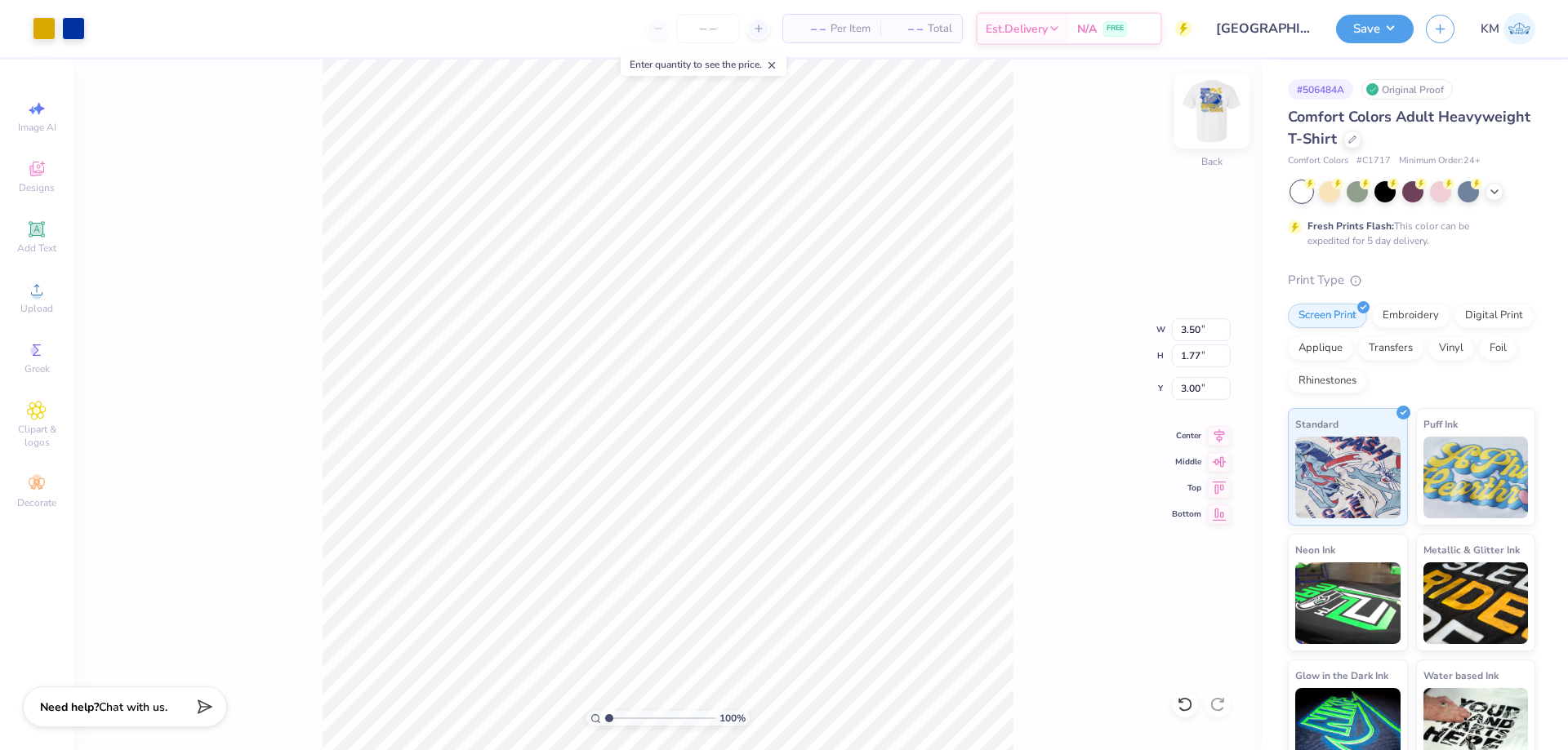
click at [1233, 102] on img at bounding box center [1212, 111] width 65 height 65
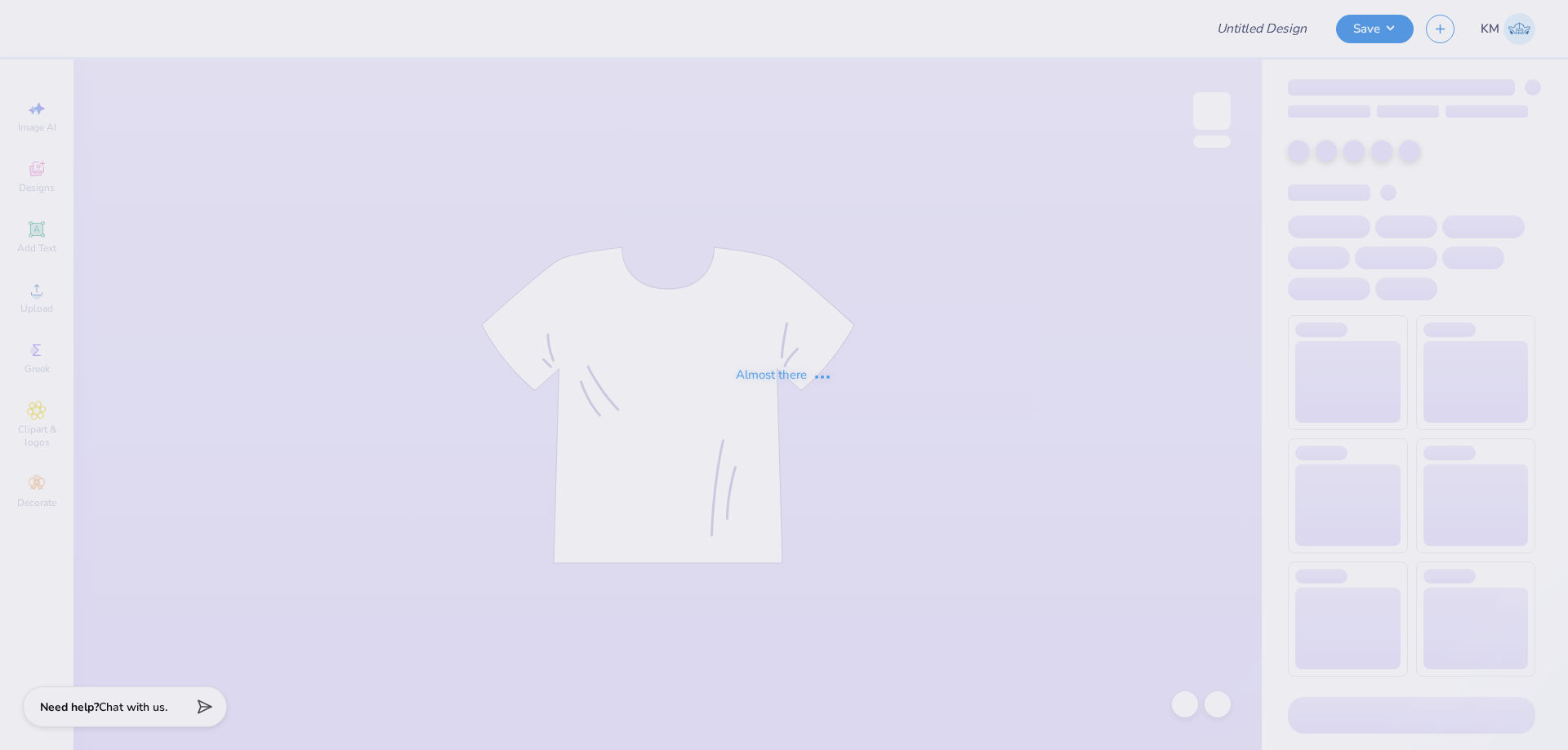
type input "UA Sigma Chi Fall Rush"
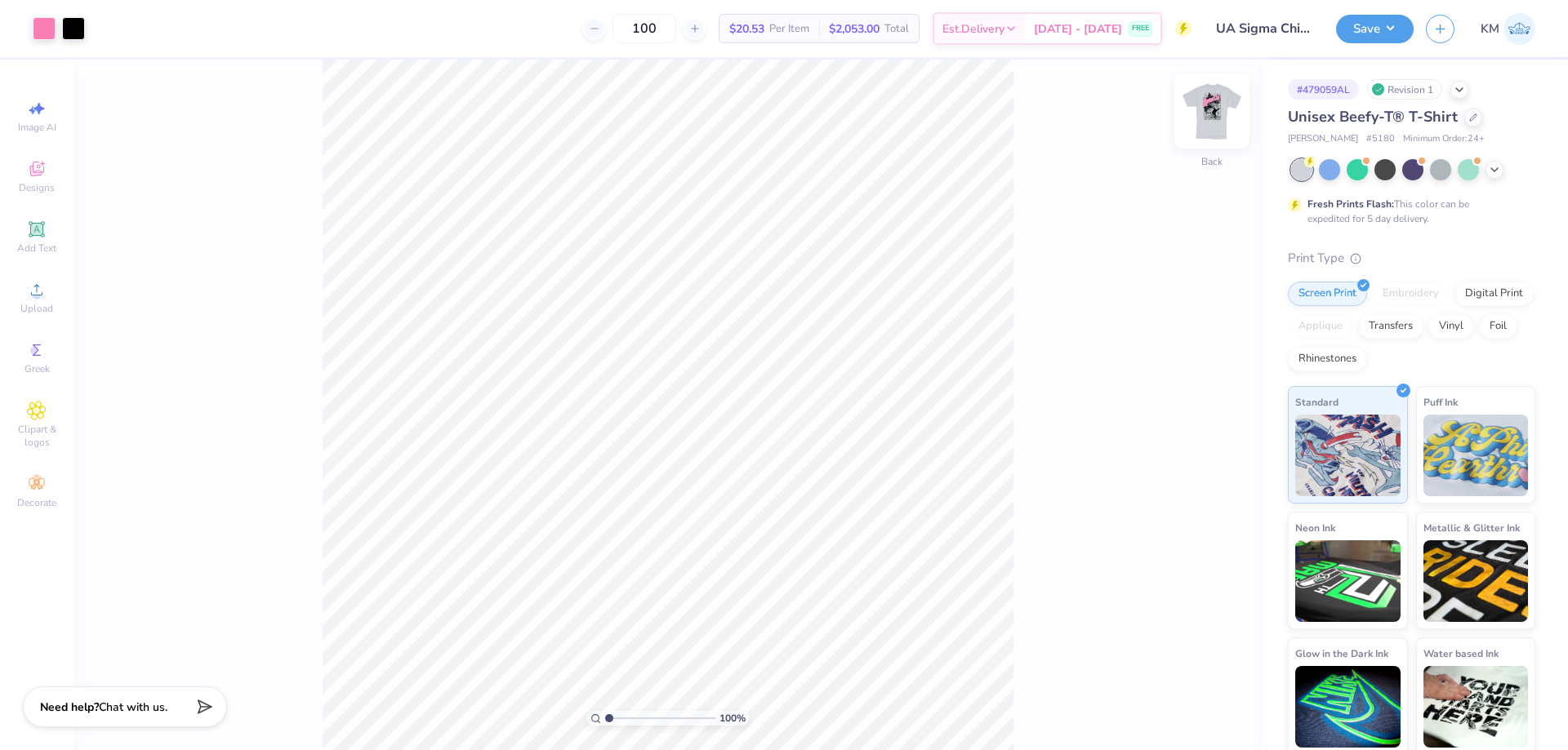
click at [1202, 104] on img at bounding box center [1212, 111] width 65 height 65
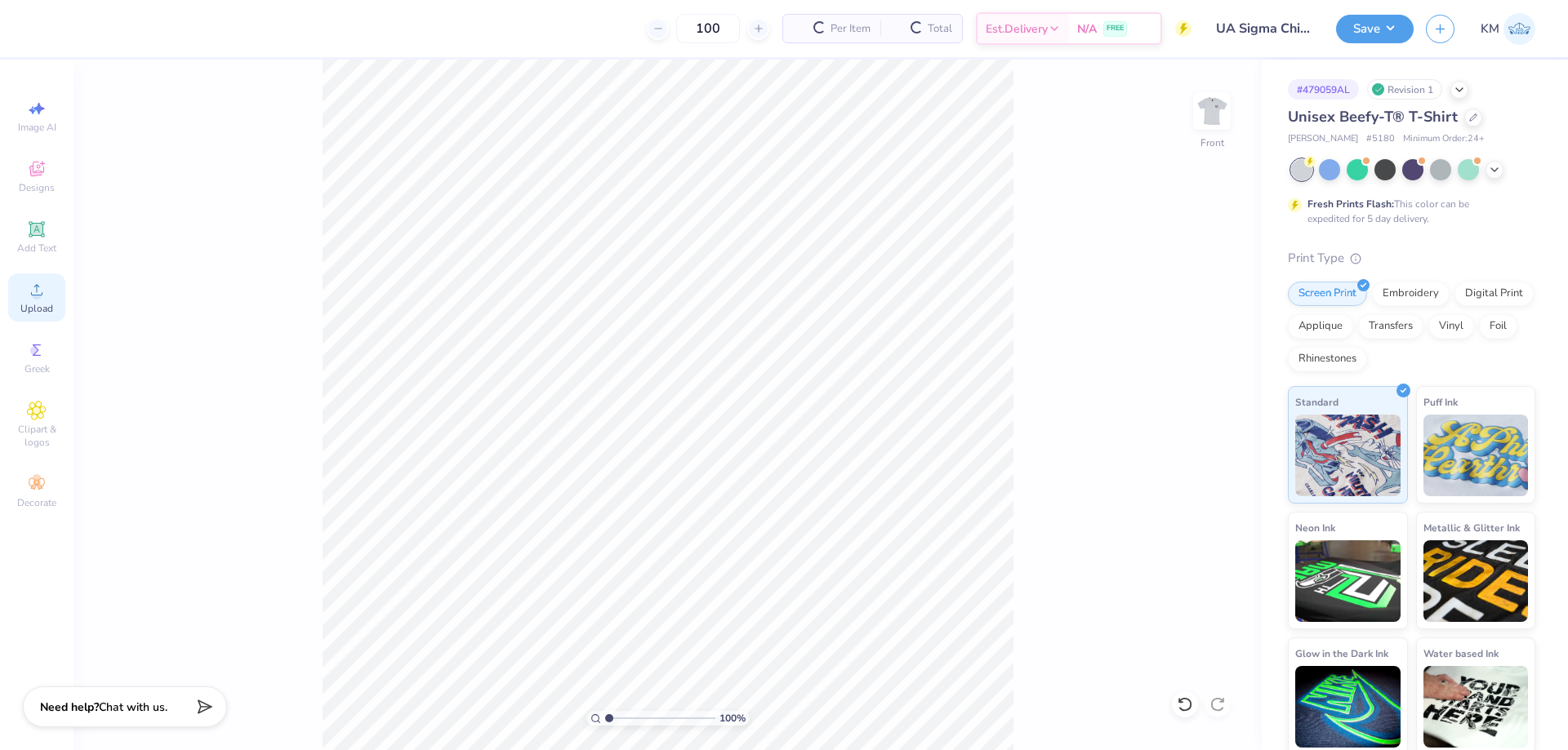
click at [46, 301] on div "Upload" at bounding box center [37, 298] width 57 height 48
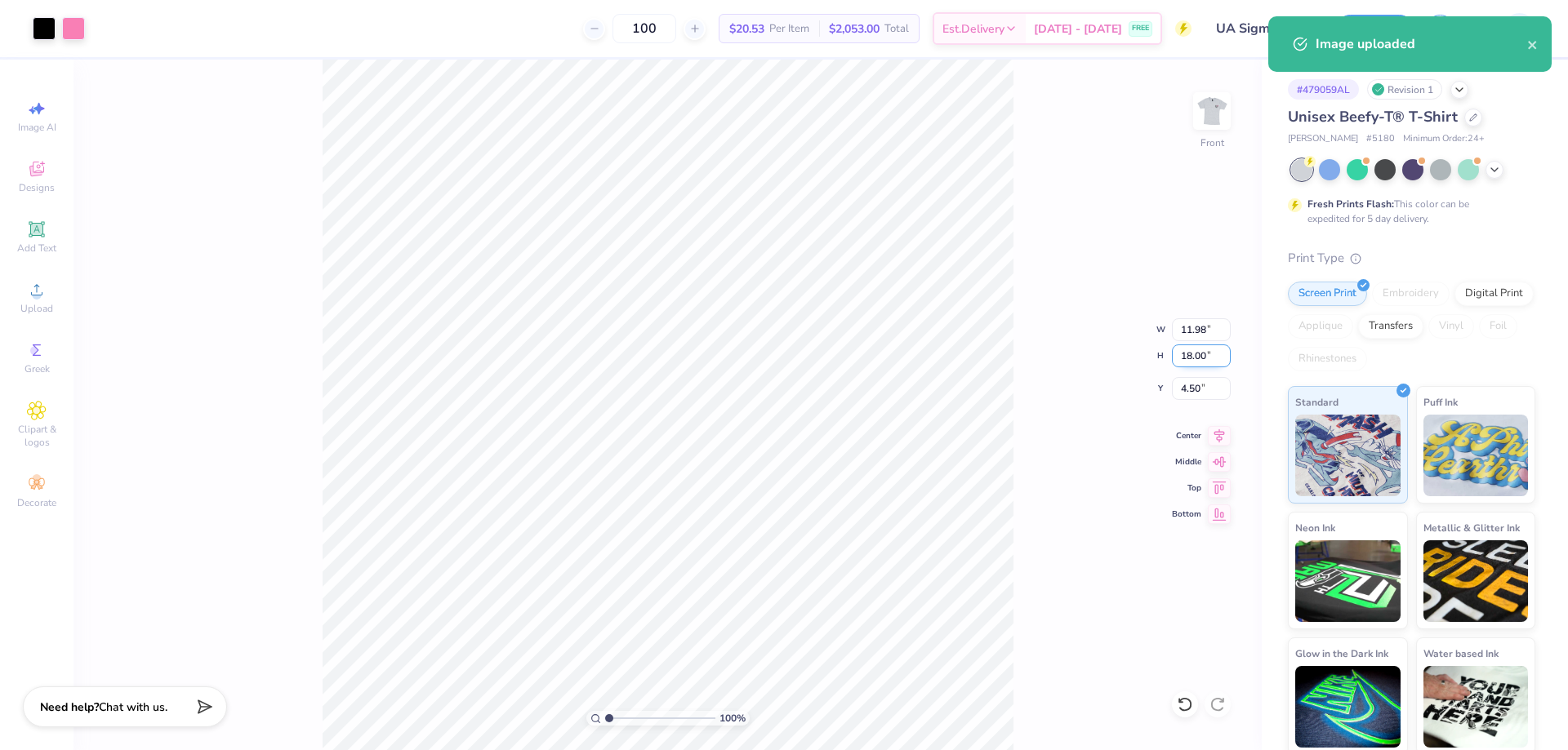
click at [1190, 351] on input "18.00" at bounding box center [1201, 356] width 59 height 23
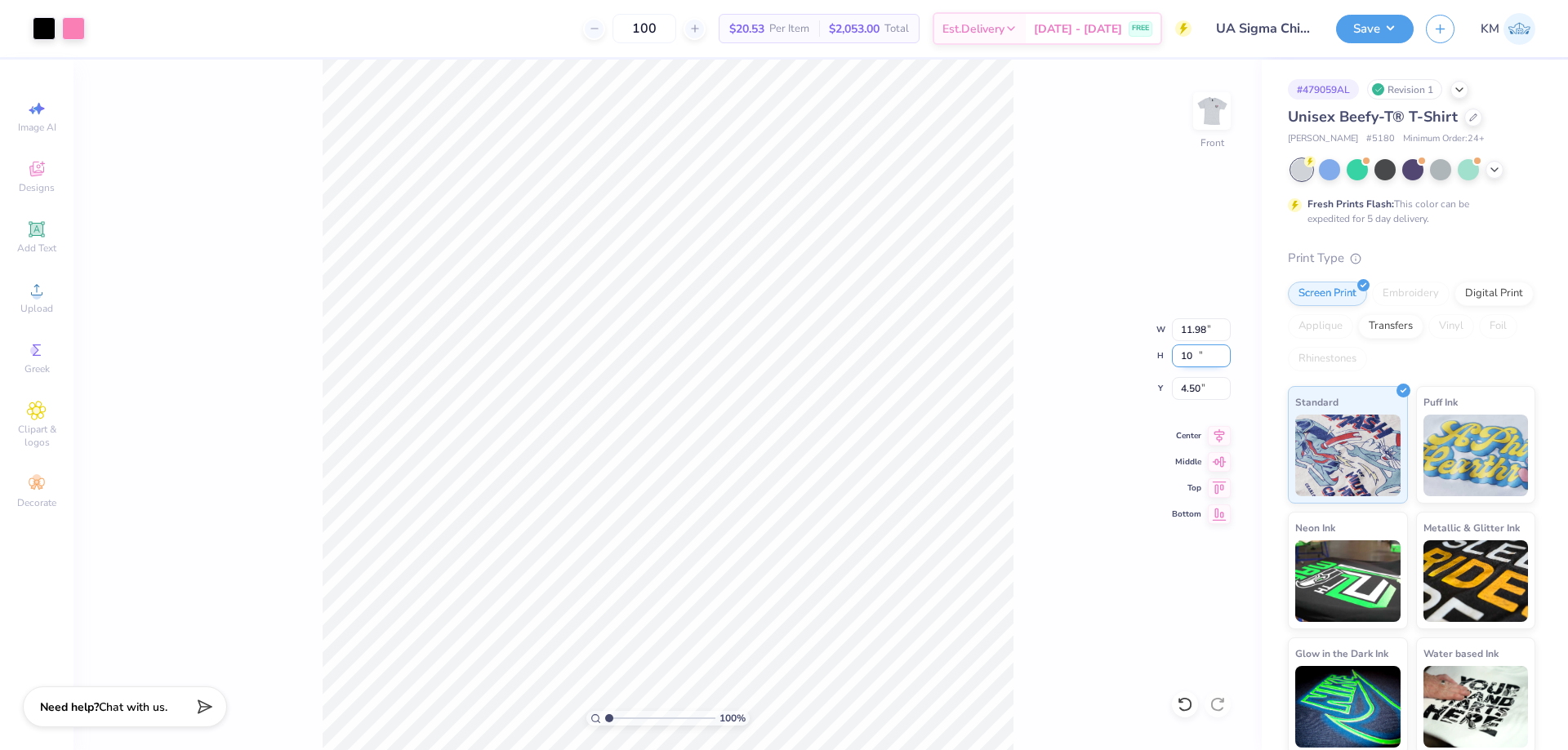
type input "0"
type input "15"
type input "9.98"
type input "15.00"
click at [1187, 383] on input "6.00" at bounding box center [1201, 388] width 59 height 23
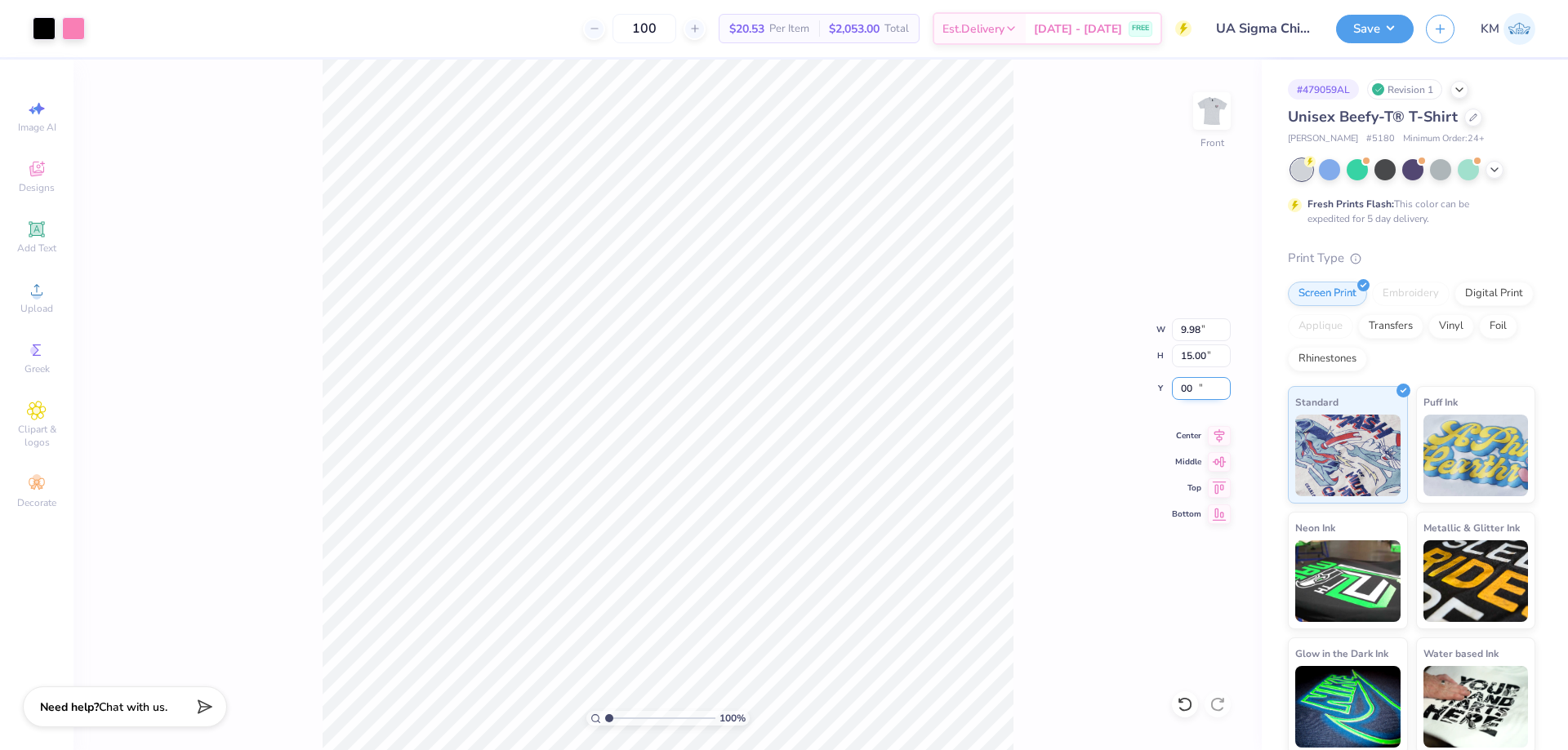
type input "0"
type input "3.00"
click at [1215, 101] on img at bounding box center [1212, 111] width 65 height 65
click at [24, 304] on span "Upload" at bounding box center [37, 309] width 33 height 13
drag, startPoint x: 1204, startPoint y: 328, endPoint x: 1153, endPoint y: 340, distance: 52.4
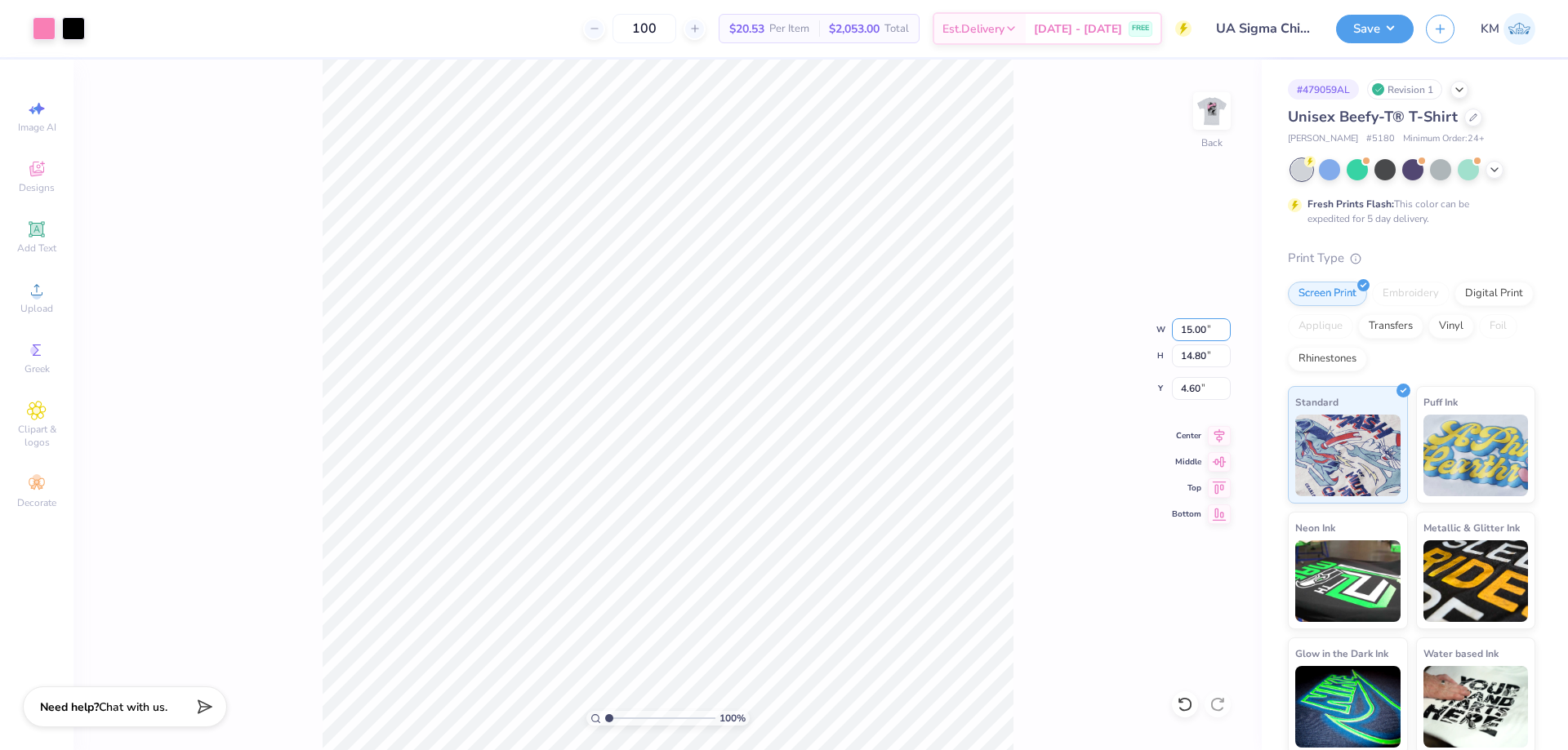
click at [1153, 340] on div "100 % Back W 15.00 15.00 " H 14.80 14.80 " Y 4.60 4.60 " Center Middle Top Bott…" at bounding box center [668, 404] width 1189 height 690
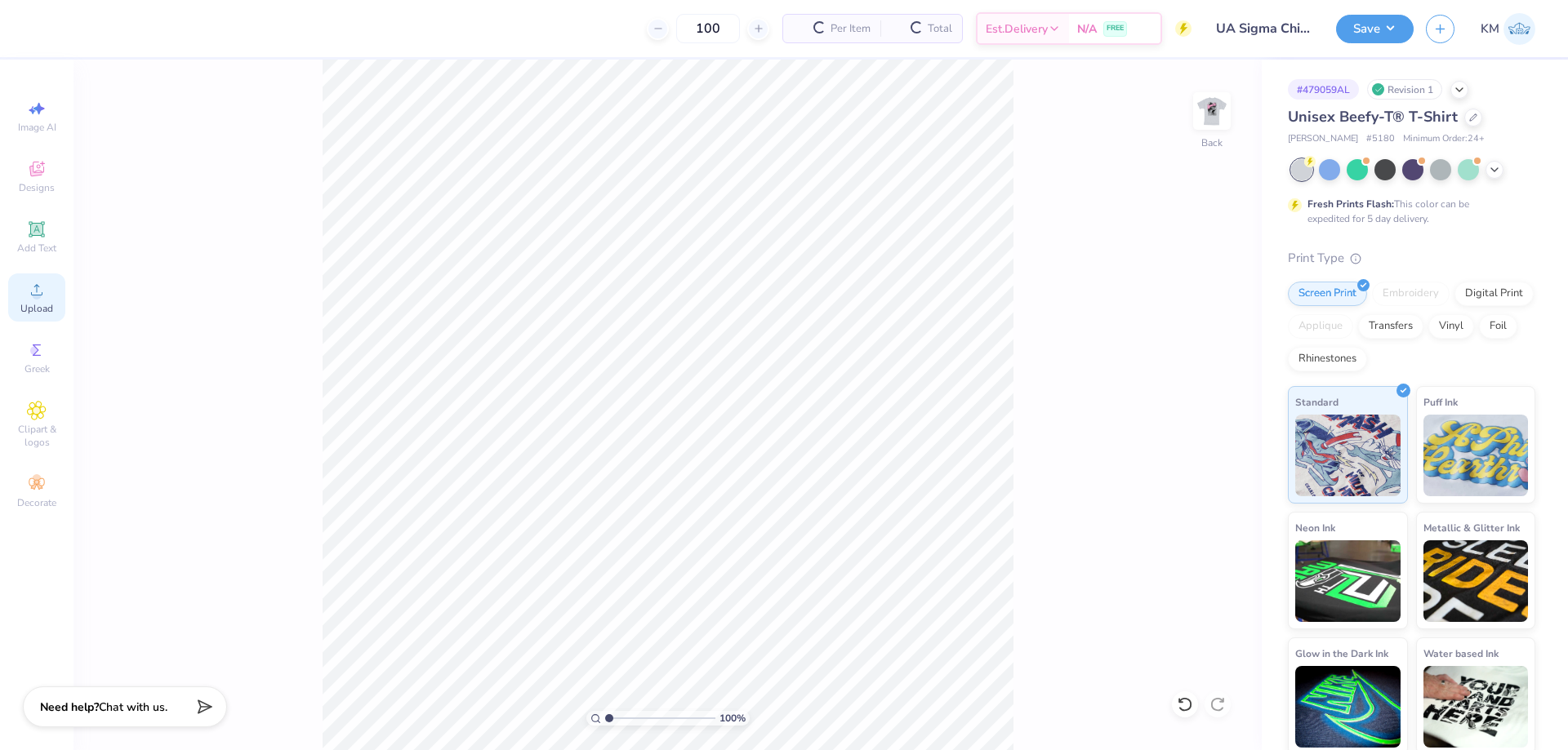
click at [43, 309] on span "Upload" at bounding box center [37, 309] width 33 height 13
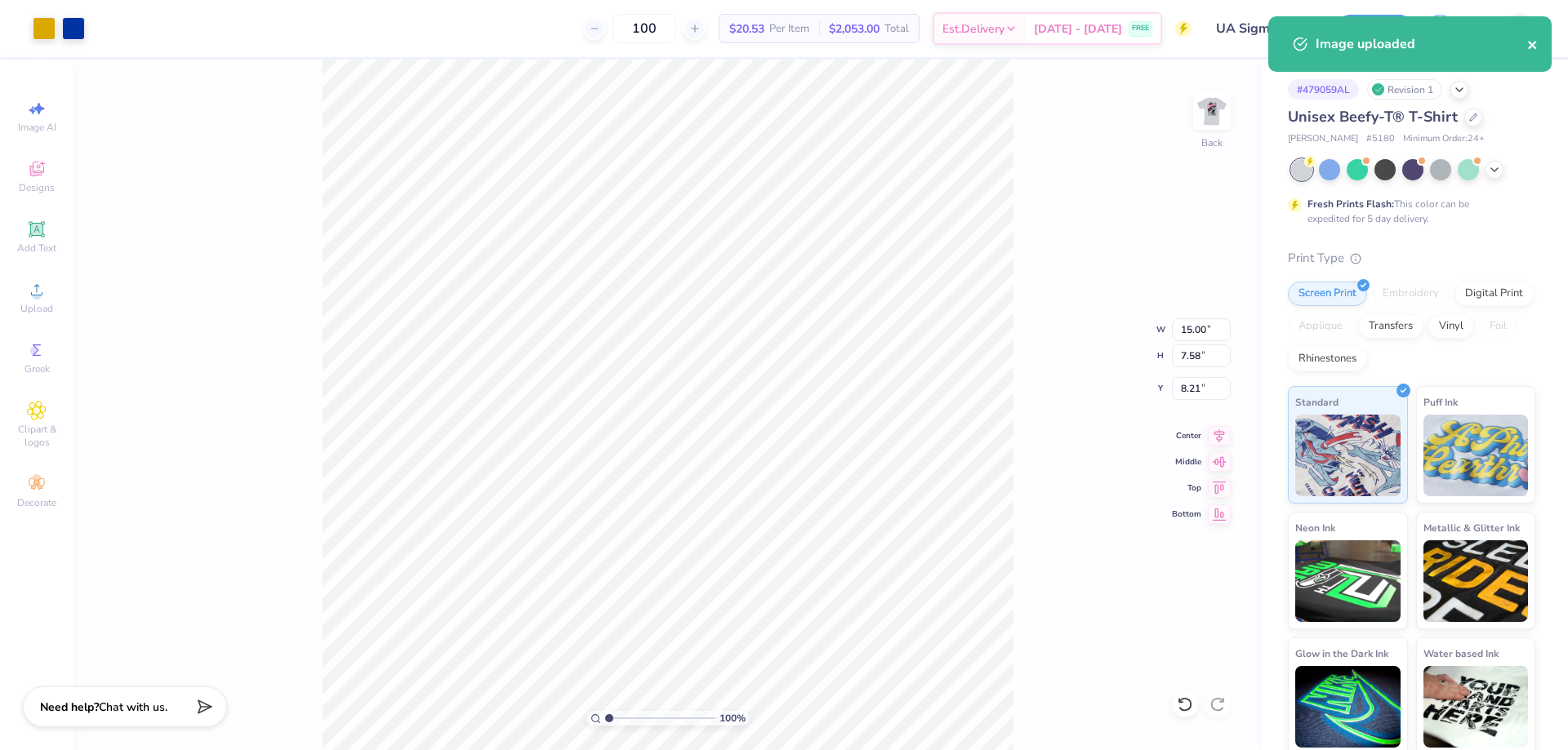
click at [1531, 51] on icon "close" at bounding box center [1533, 45] width 11 height 13
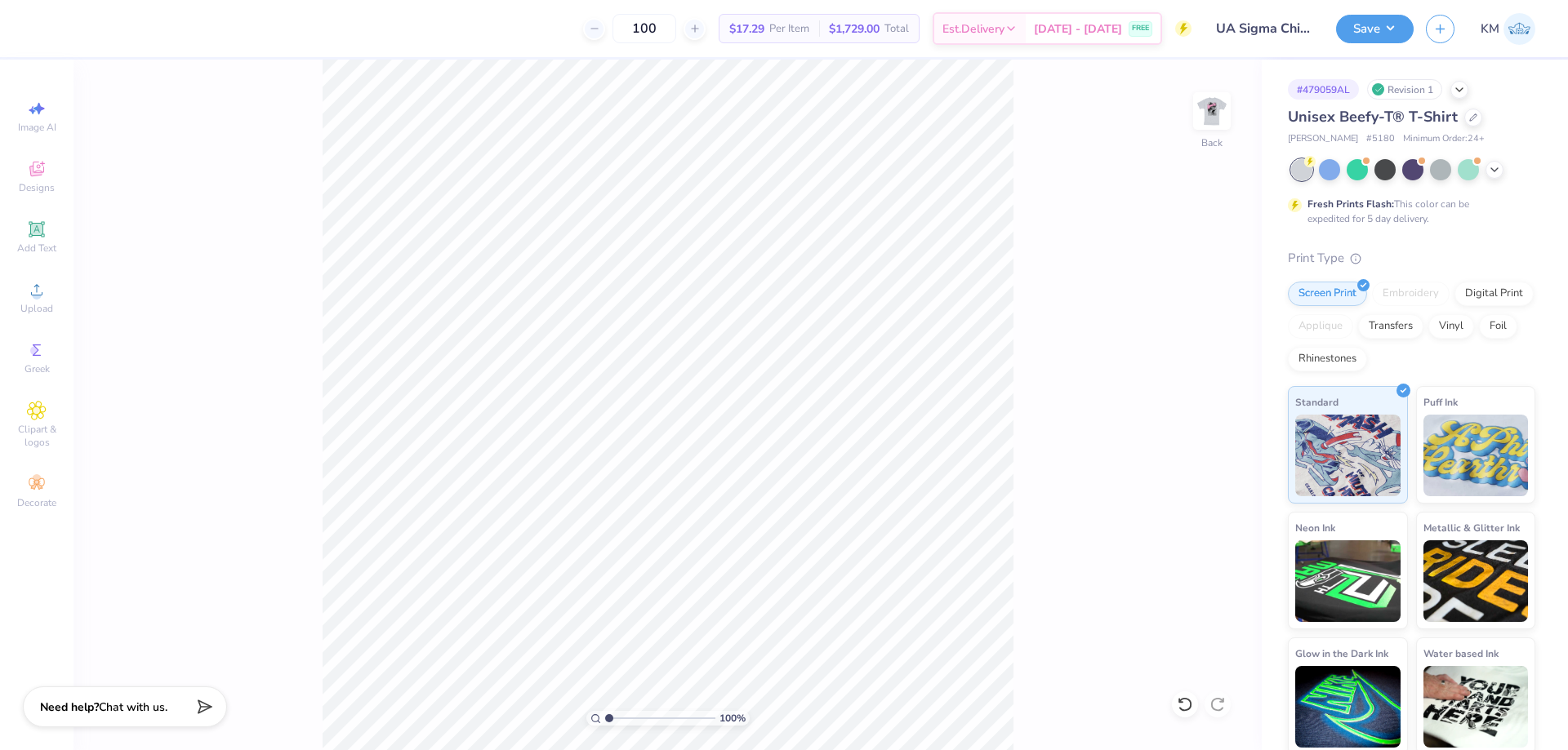
click at [57, 322] on div "Image AI Designs Add Text Upload Greek Clipart & logos Decorate" at bounding box center [37, 304] width 57 height 424
click at [51, 300] on div "Upload" at bounding box center [37, 298] width 57 height 48
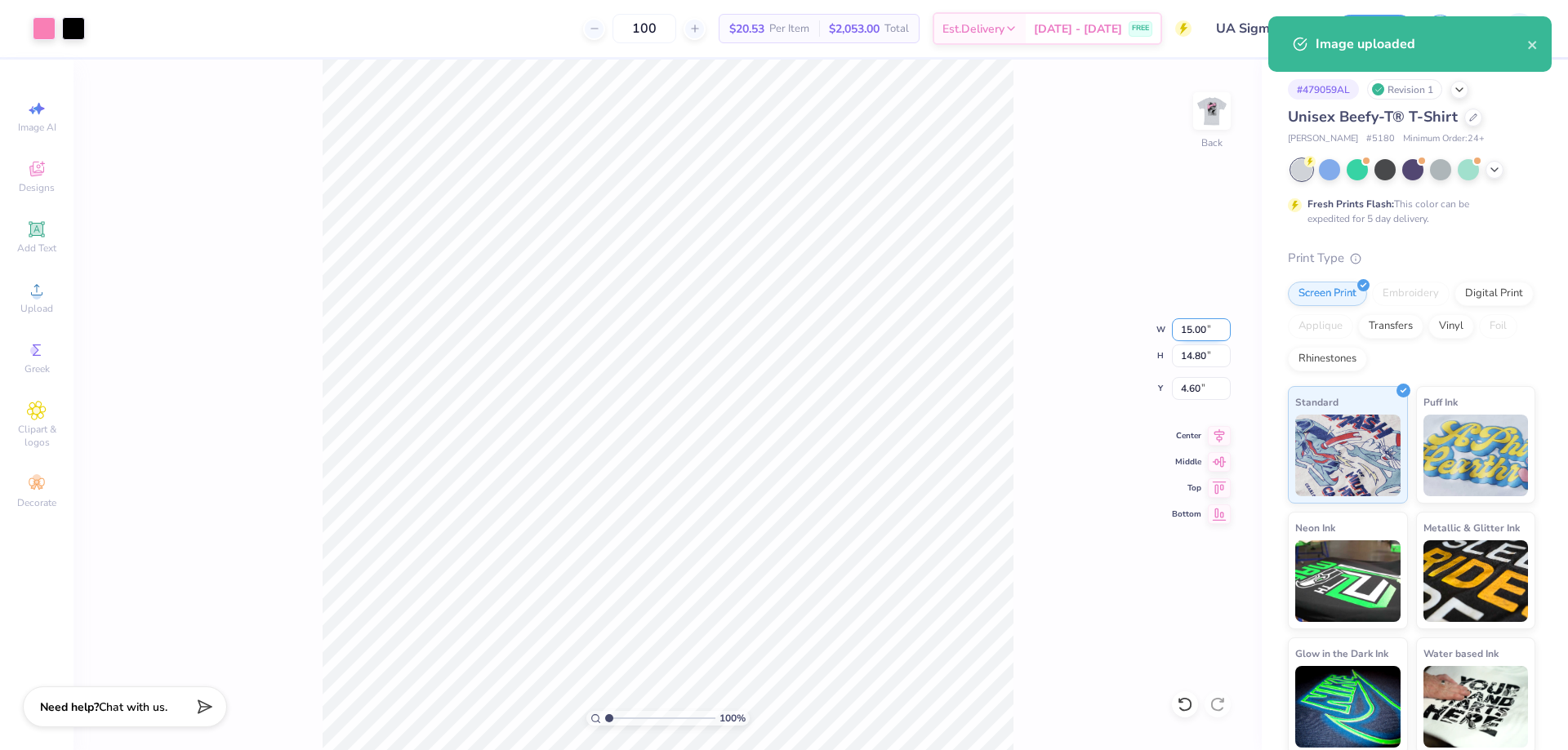
click at [1190, 331] on input "15.00" at bounding box center [1201, 330] width 59 height 23
type input "0"
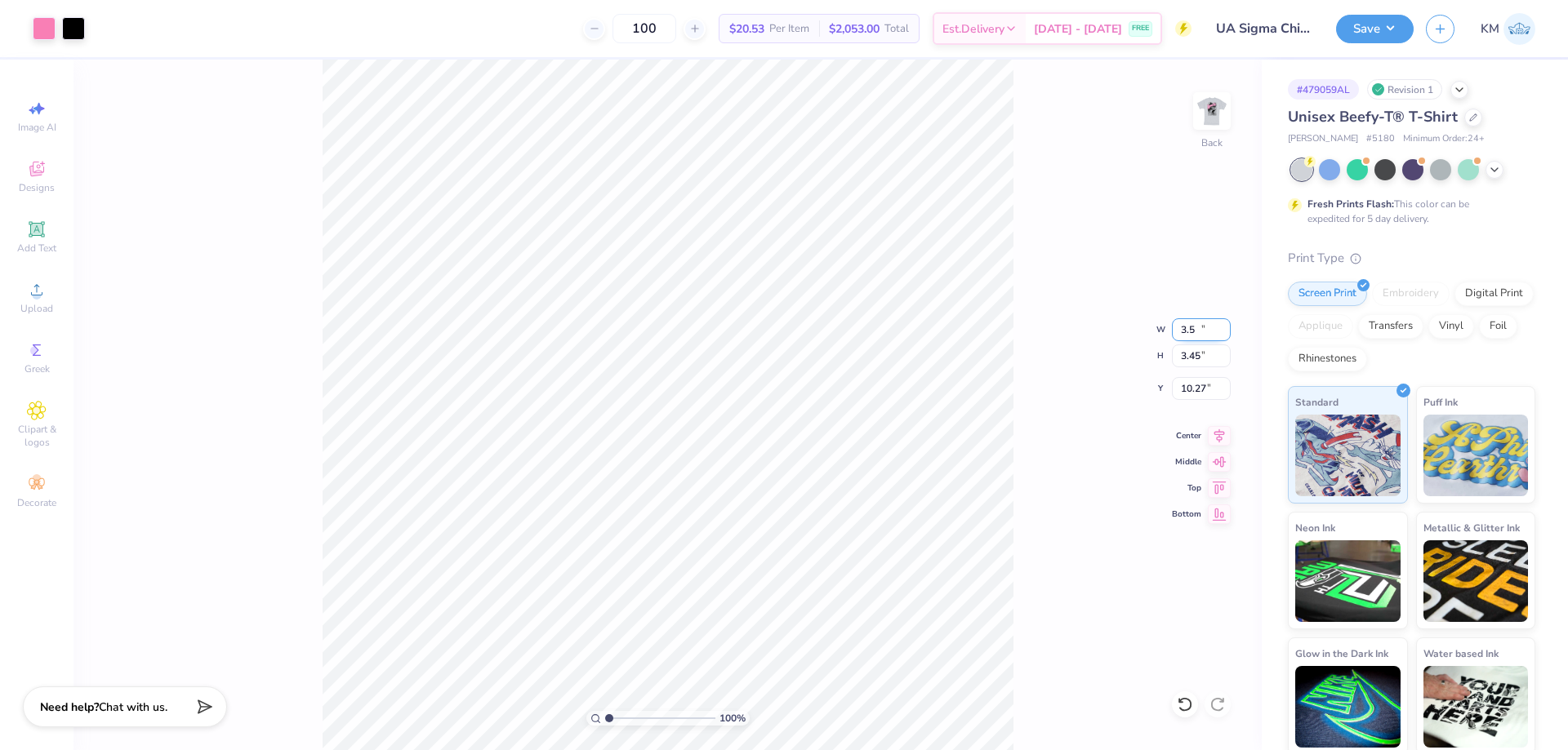
type input "3.50"
type input "3.45"
click at [1196, 384] on input "10.27" at bounding box center [1201, 388] width 59 height 23
type input "1"
type input "3.00"
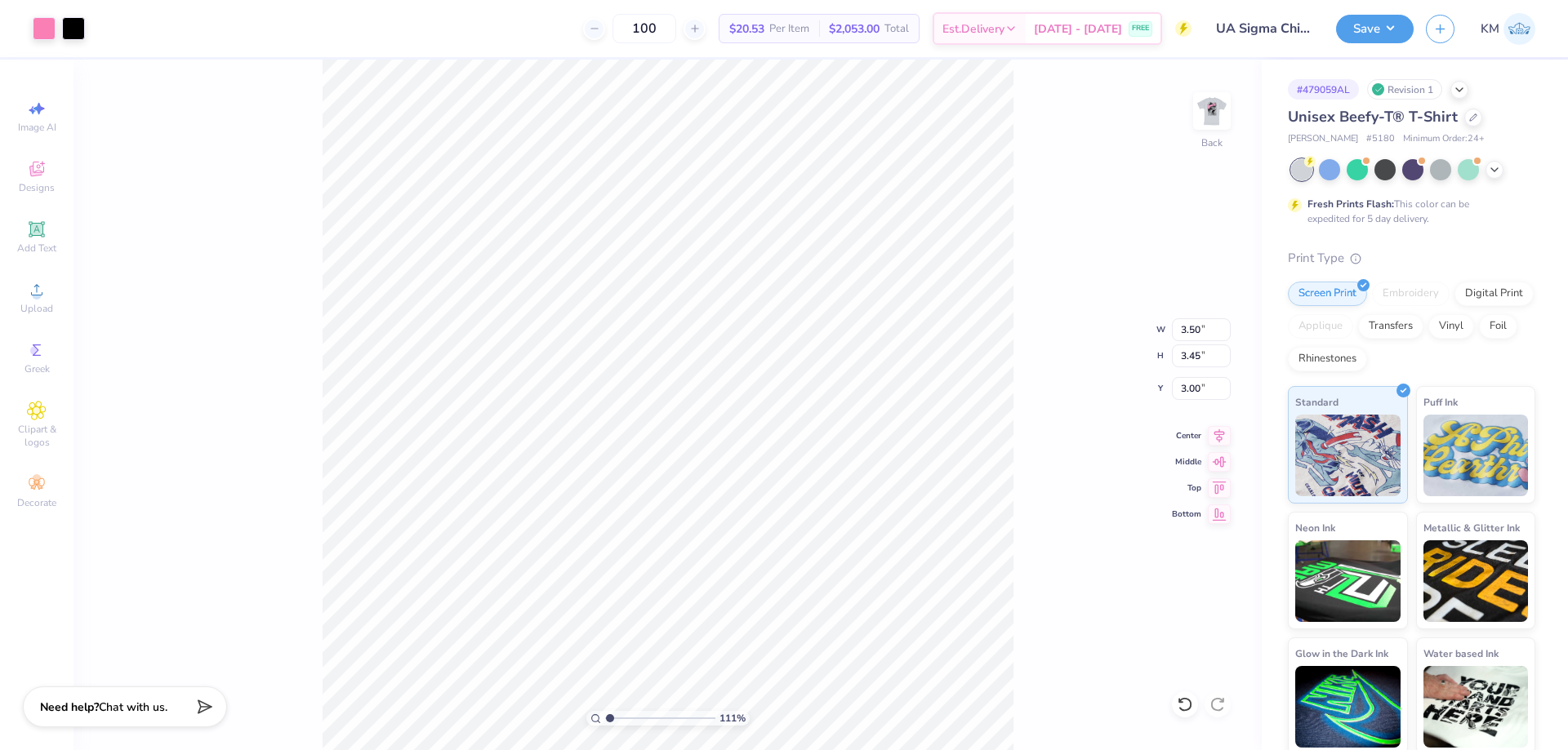
click at [611, 717] on input "range" at bounding box center [660, 719] width 111 height 15
drag, startPoint x: 614, startPoint y: 724, endPoint x: 631, endPoint y: 724, distance: 17.0
click at [623, 721] on input "range" at bounding box center [660, 719] width 111 height 15
type input "2.3"
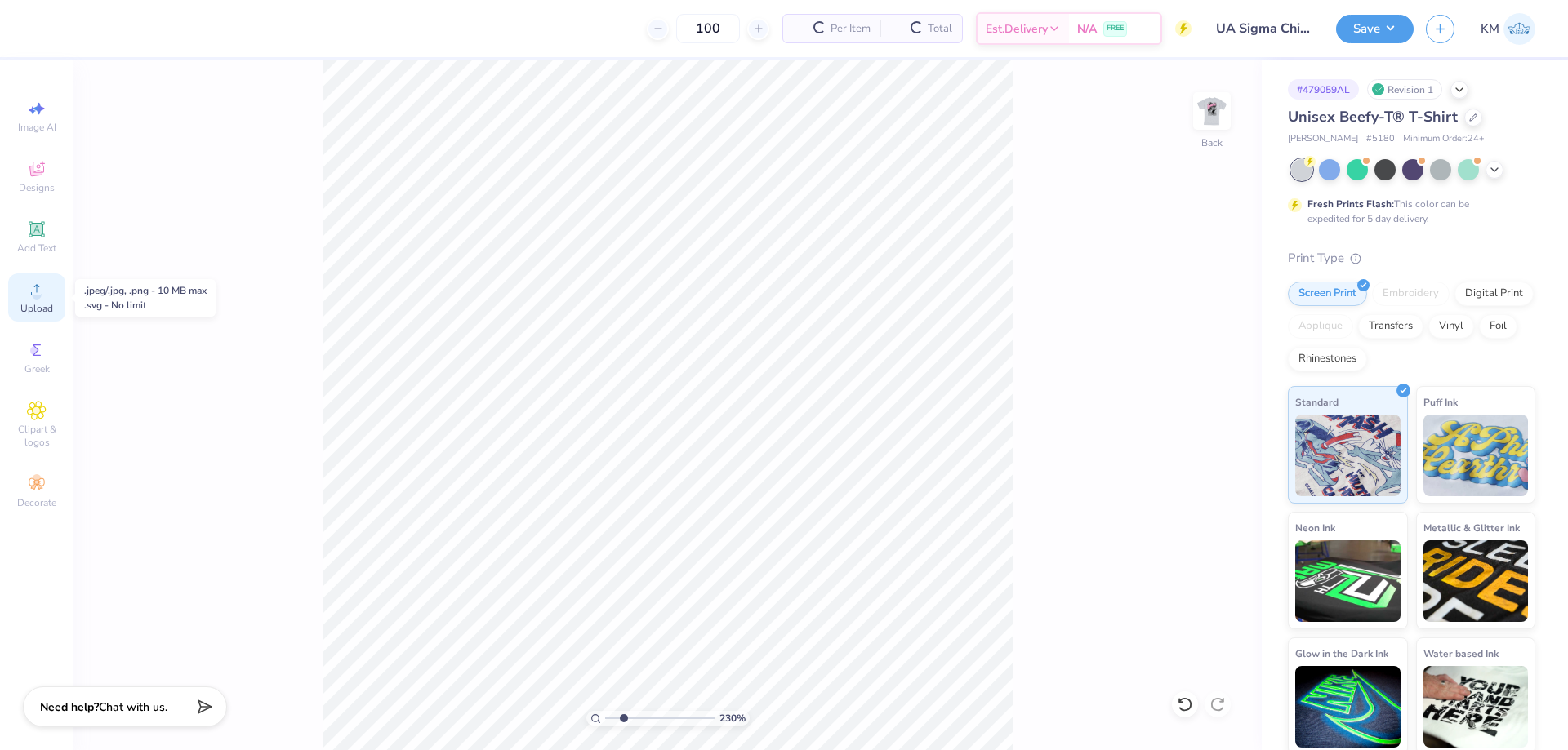
click at [26, 299] on div "Upload" at bounding box center [37, 298] width 57 height 48
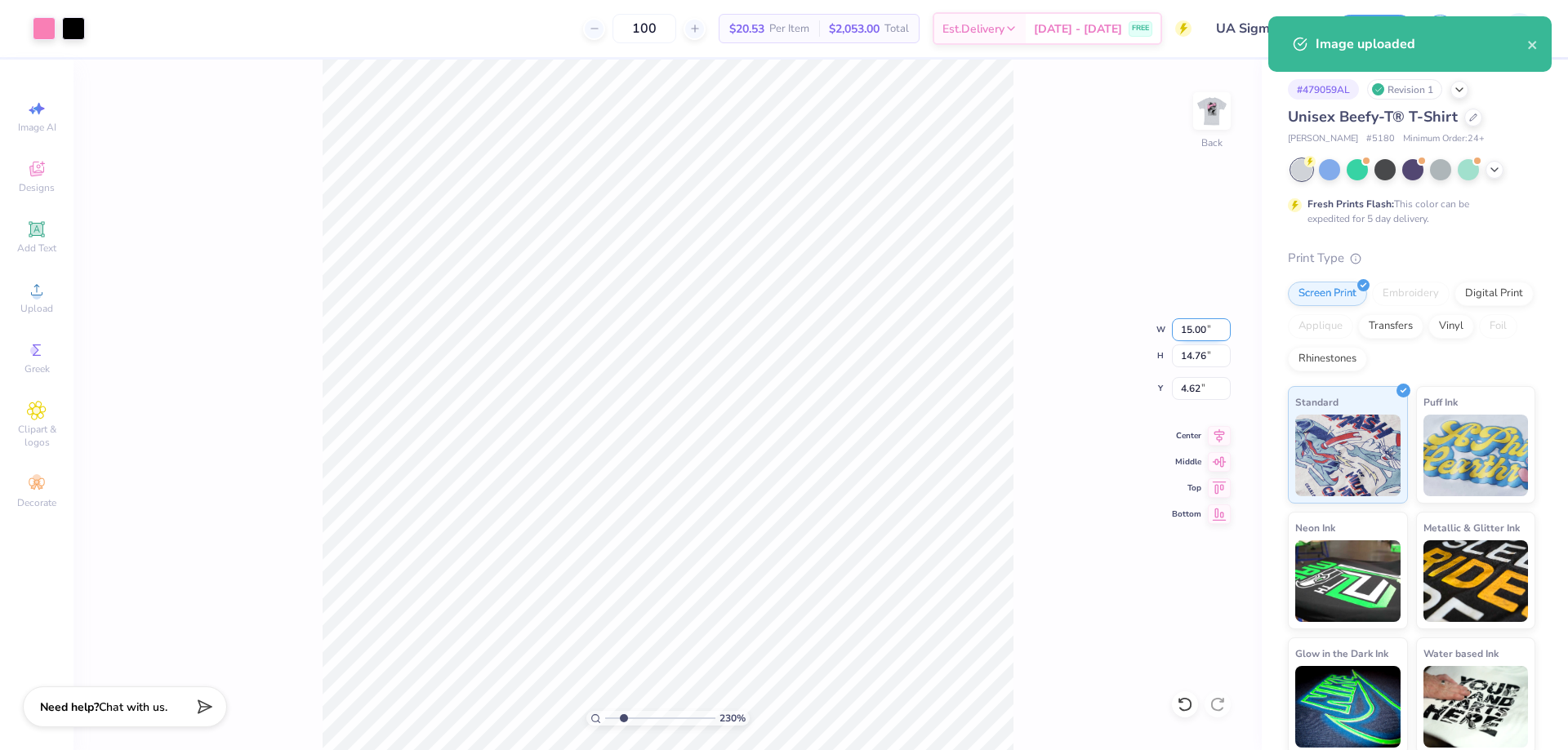
click at [1180, 332] on input "15.00" at bounding box center [1201, 330] width 59 height 23
type input "0"
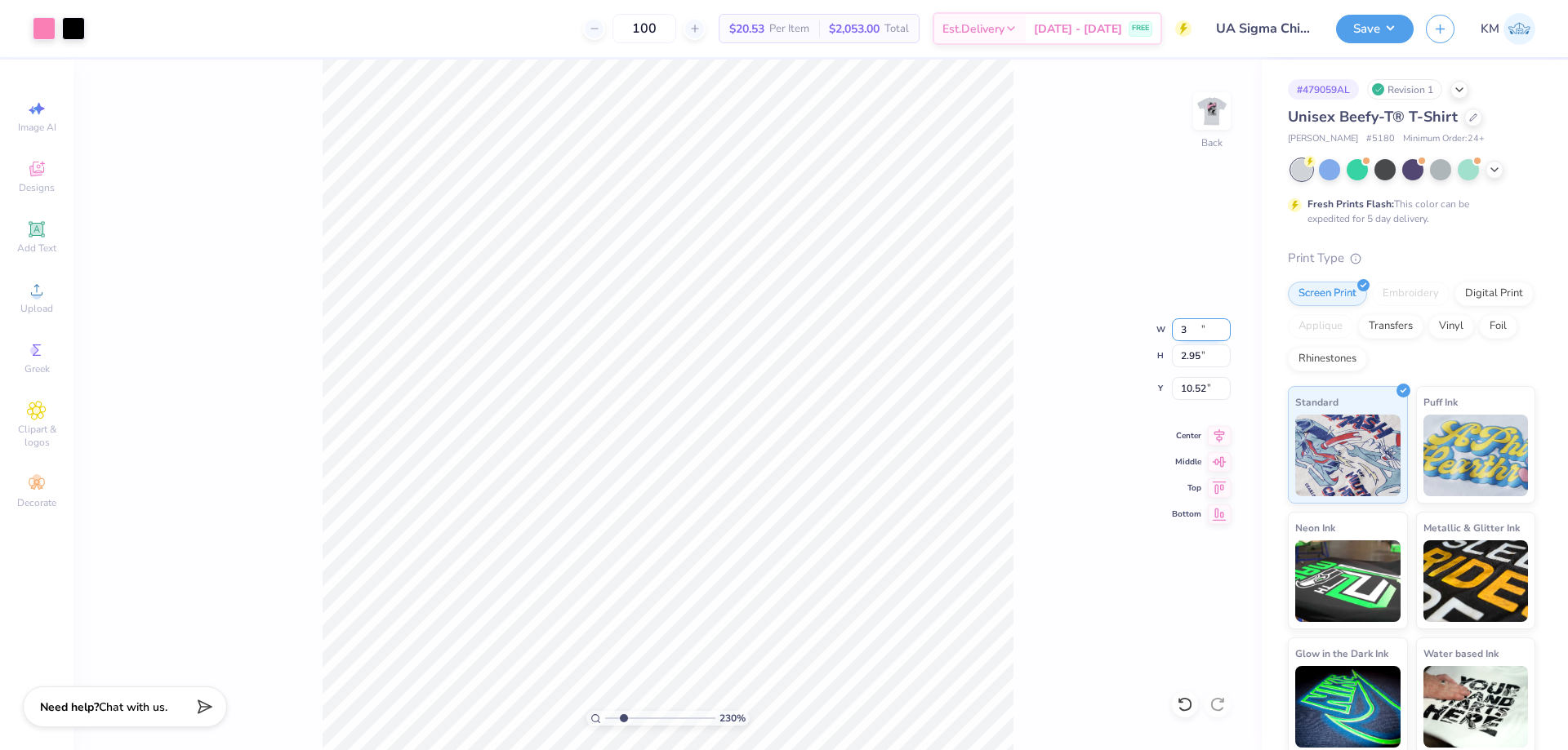
type input "3.00"
type input "2.95"
type input "10.52"
type input "3"
type input "3.50"
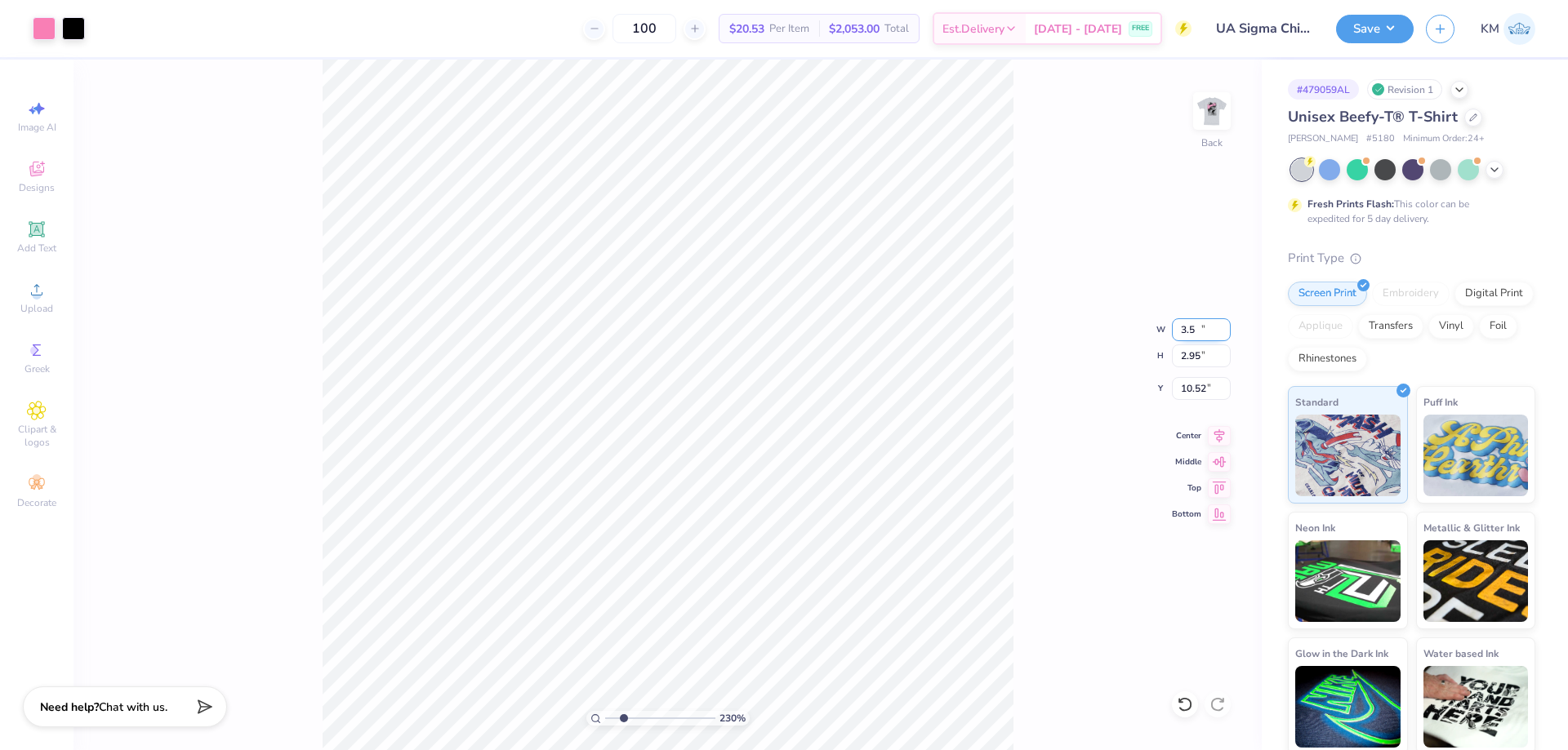
type input "3.44"
click at [1206, 382] on input "10.28" at bounding box center [1201, 388] width 59 height 23
type input "1"
type input "3.00"
drag, startPoint x: 622, startPoint y: 713, endPoint x: 581, endPoint y: 715, distance: 41.0
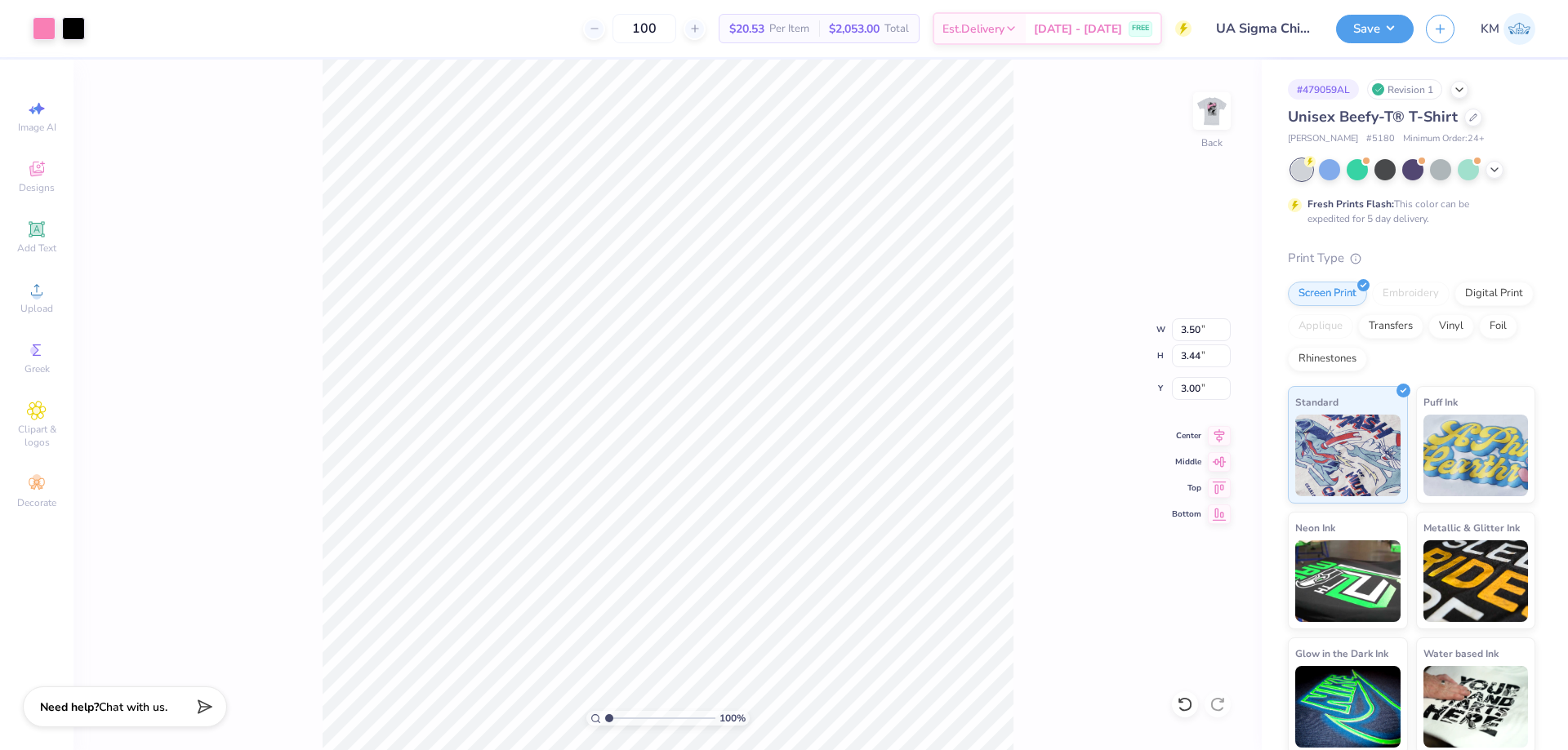
type input "1"
click at [605, 715] on input "range" at bounding box center [660, 719] width 111 height 15
click at [1212, 100] on img at bounding box center [1212, 111] width 65 height 65
click at [1203, 111] on img at bounding box center [1212, 111] width 65 height 65
click at [1218, 130] on img at bounding box center [1212, 111] width 65 height 65
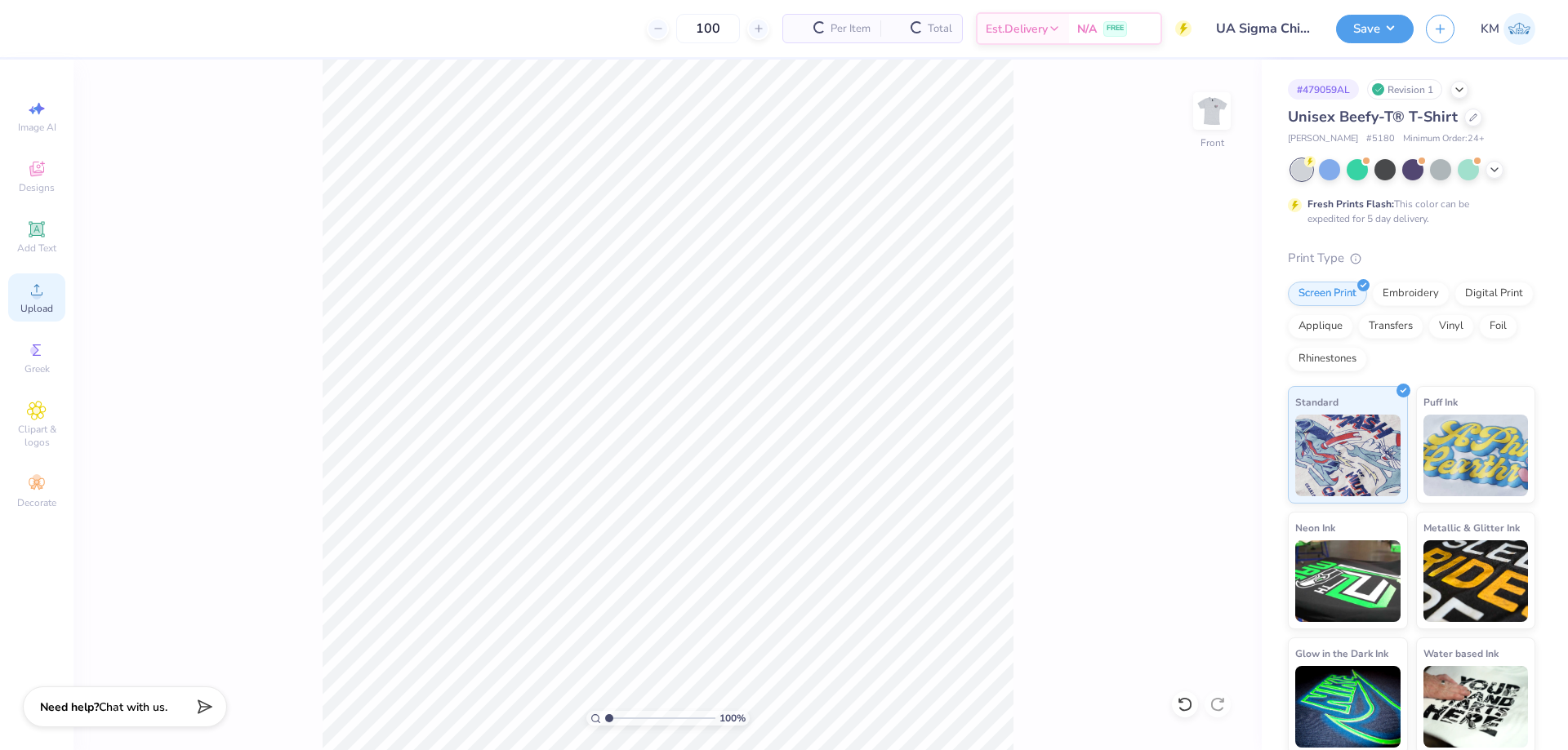
click at [48, 309] on span "Upload" at bounding box center [37, 309] width 33 height 13
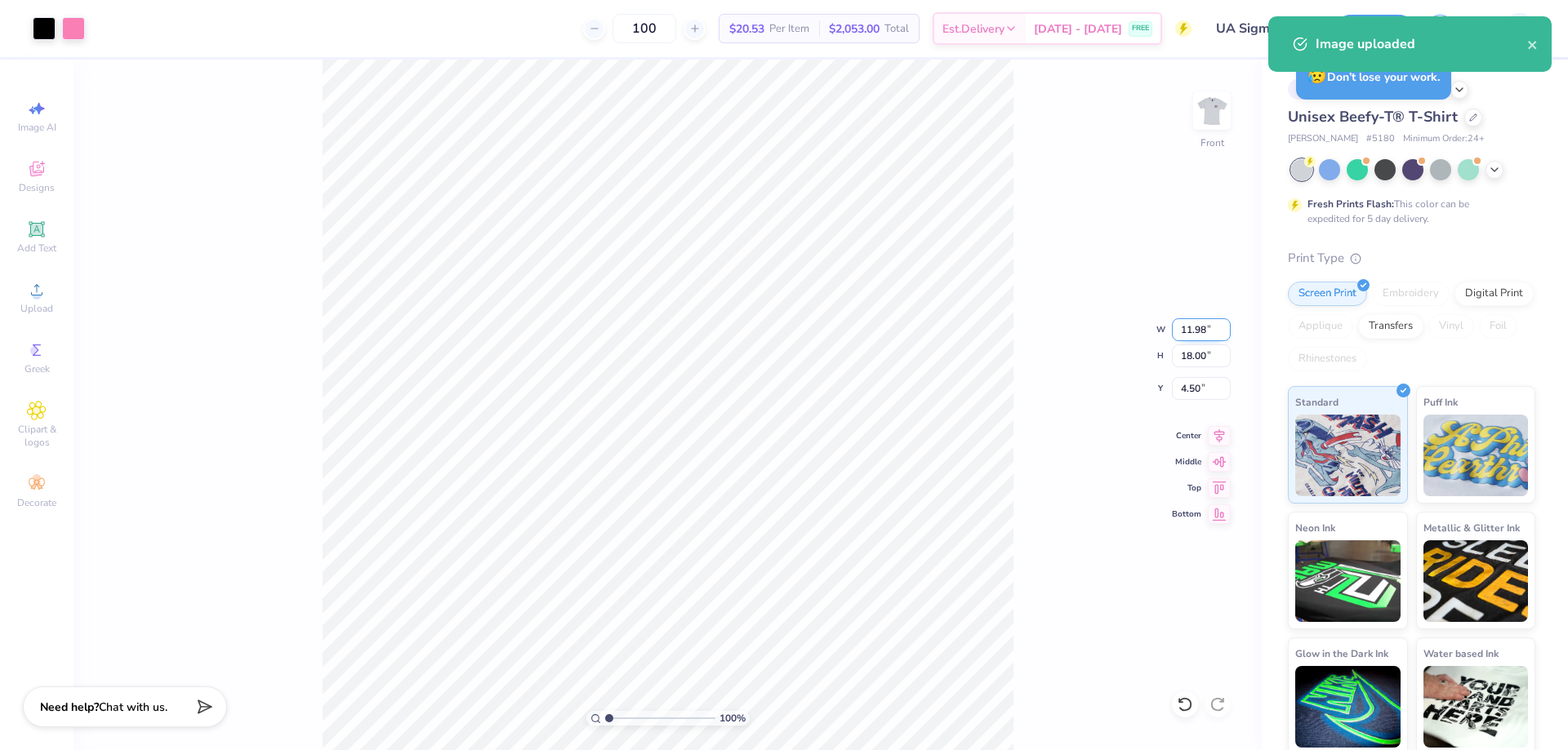
click at [1182, 332] on input "11.98" at bounding box center [1201, 330] width 59 height 23
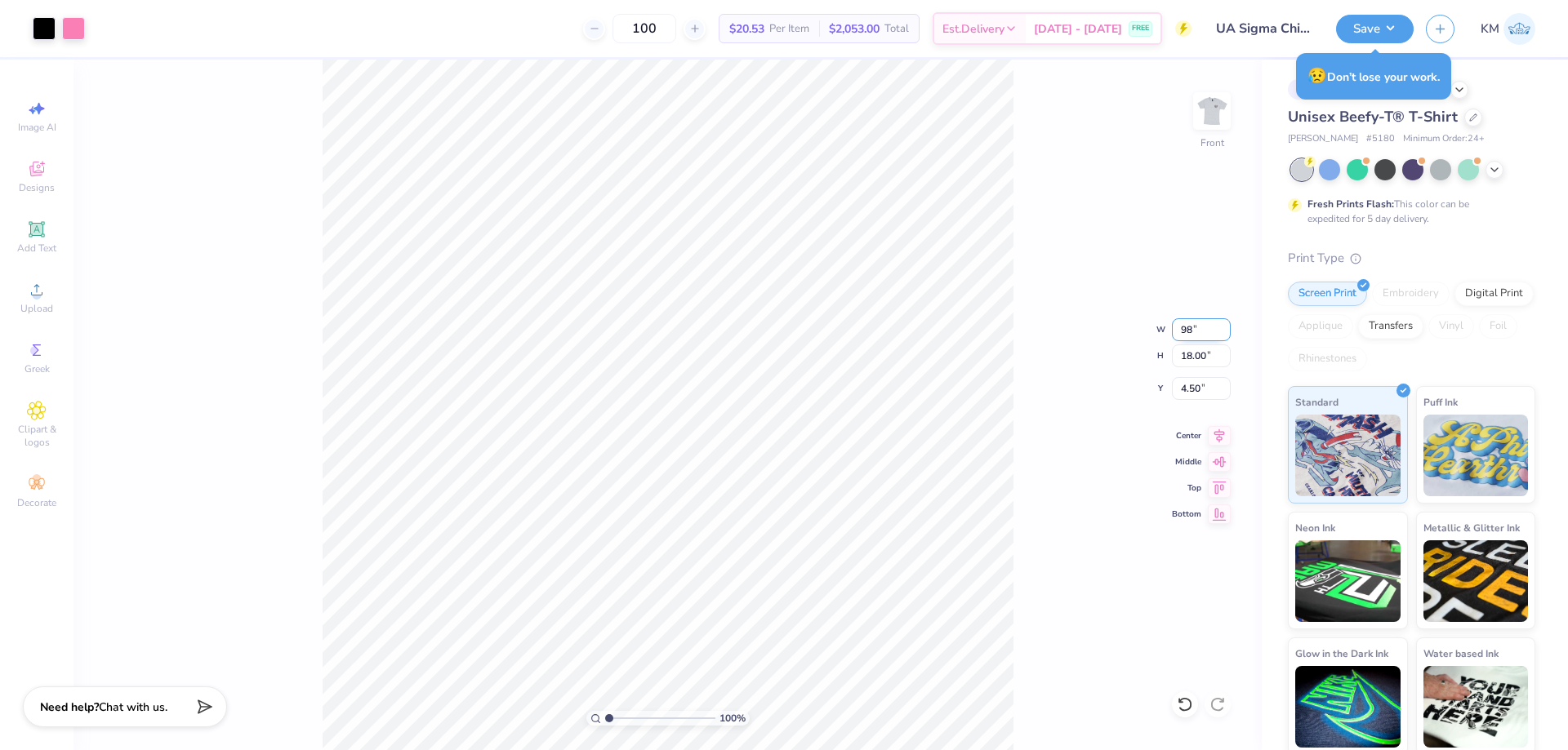
type input "8"
click at [1189, 356] on input "18.00" at bounding box center [1201, 356] width 59 height 23
type input "0"
type input "15"
type input "9.99"
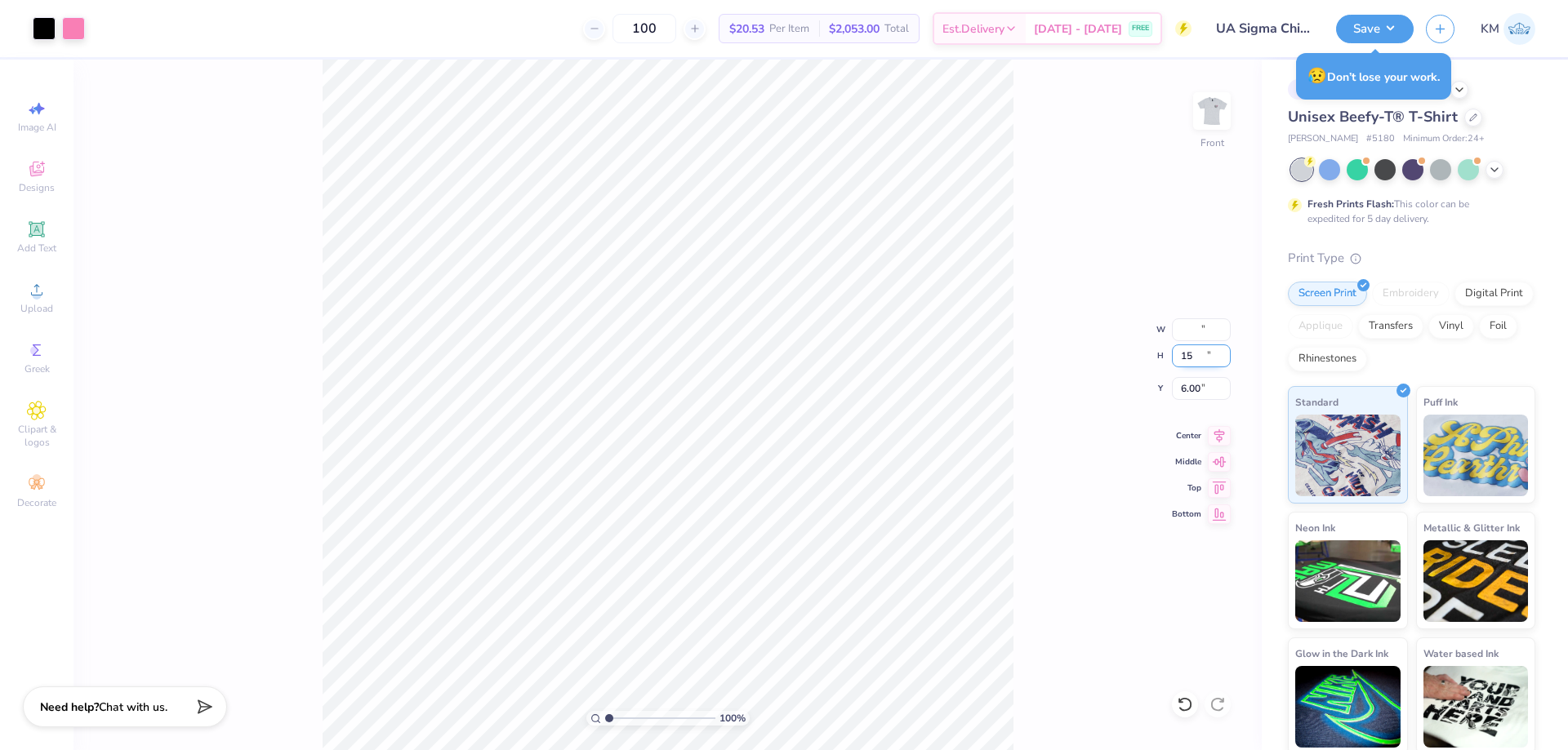
type input "15.00"
click at [1188, 386] on input "6.00" at bounding box center [1201, 388] width 59 height 23
type input "0"
type input "3.00"
